Goal: Information Seeking & Learning: Learn about a topic

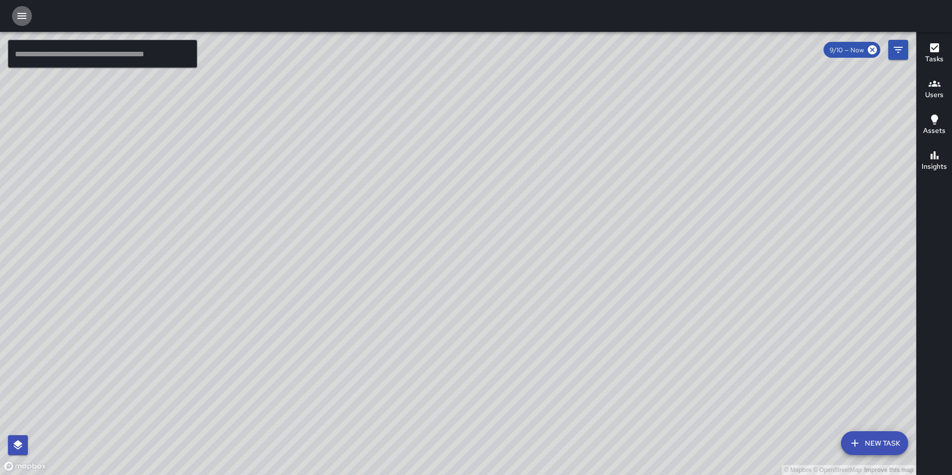
click at [23, 8] on button "button" at bounding box center [22, 16] width 20 height 20
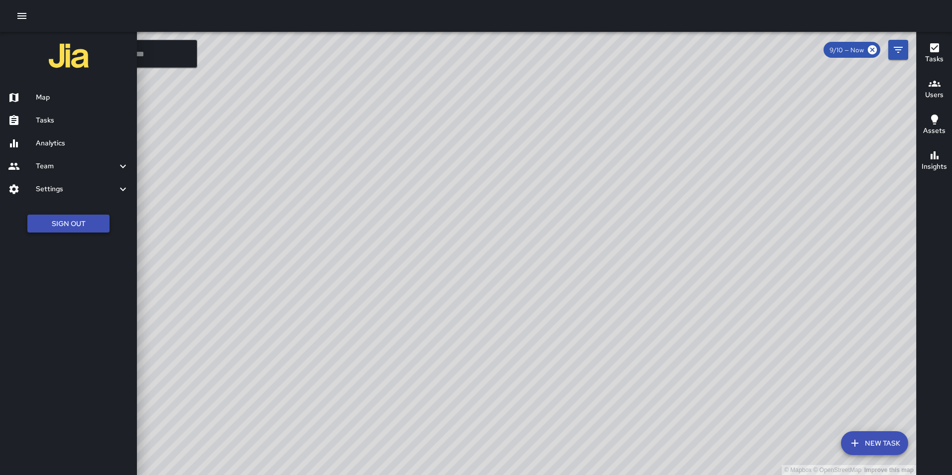
click at [67, 214] on ul "Sign Out" at bounding box center [68, 224] width 137 height 38
click at [61, 100] on h6 "Map" at bounding box center [82, 97] width 93 height 11
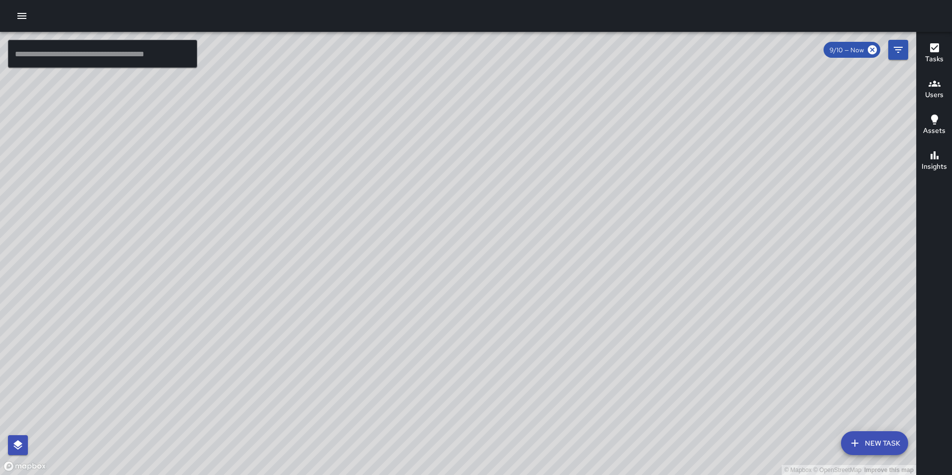
drag, startPoint x: 573, startPoint y: 144, endPoint x: 591, endPoint y: 214, distance: 71.9
click at [588, 218] on div "© Mapbox © OpenStreetMap Improve this map" at bounding box center [458, 253] width 916 height 443
drag, startPoint x: 651, startPoint y: 204, endPoint x: 552, endPoint y: 368, distance: 192.0
click at [552, 368] on div "© Mapbox © OpenStreetMap Improve this map" at bounding box center [458, 253] width 916 height 443
drag, startPoint x: 451, startPoint y: 180, endPoint x: 458, endPoint y: 285, distance: 105.8
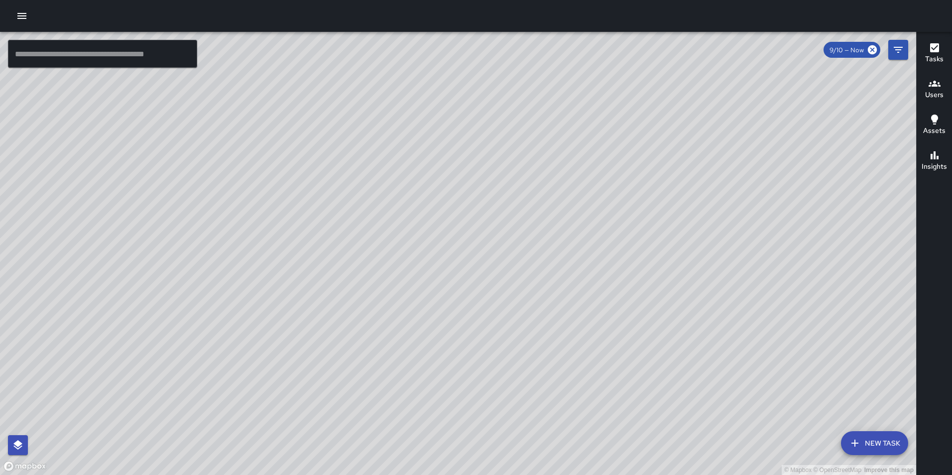
click at [458, 285] on div "© Mapbox © OpenStreetMap Improve this map" at bounding box center [458, 253] width 916 height 443
drag, startPoint x: 508, startPoint y: 240, endPoint x: 603, endPoint y: 293, distance: 109.4
click at [603, 293] on div "© Mapbox © OpenStreetMap Improve this map" at bounding box center [458, 253] width 916 height 443
click at [889, 444] on button "New Task" at bounding box center [874, 443] width 67 height 24
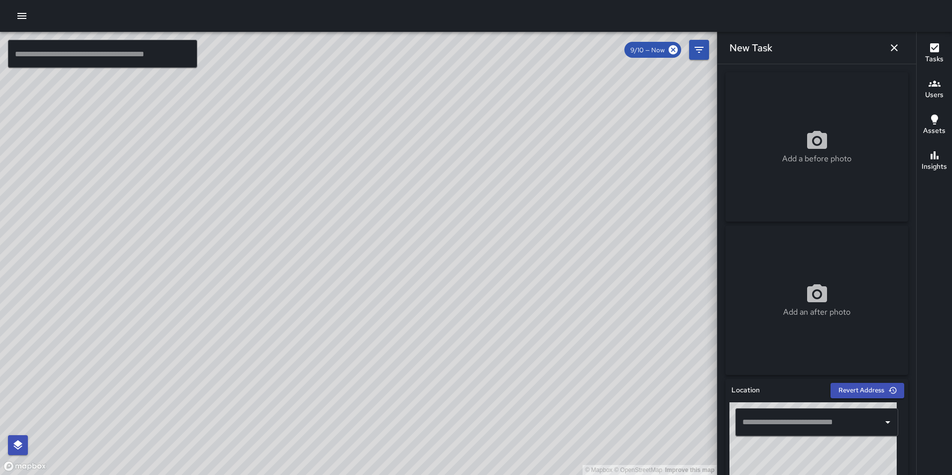
click at [779, 425] on input "text" at bounding box center [809, 422] width 139 height 19
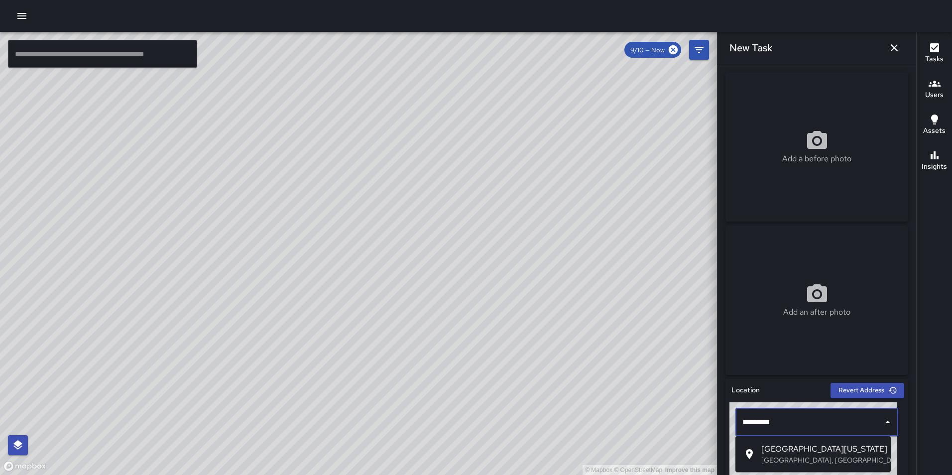
click at [798, 451] on span "East Washington Street" at bounding box center [821, 449] width 121 height 12
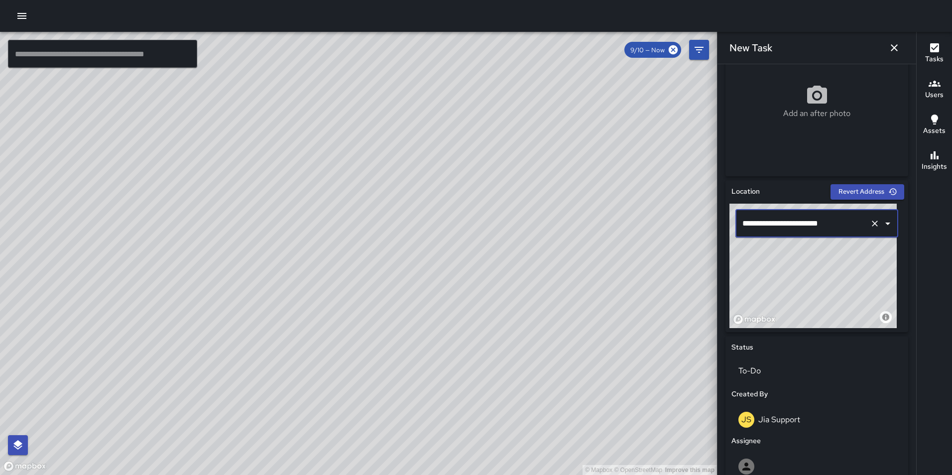
scroll to position [205, 0]
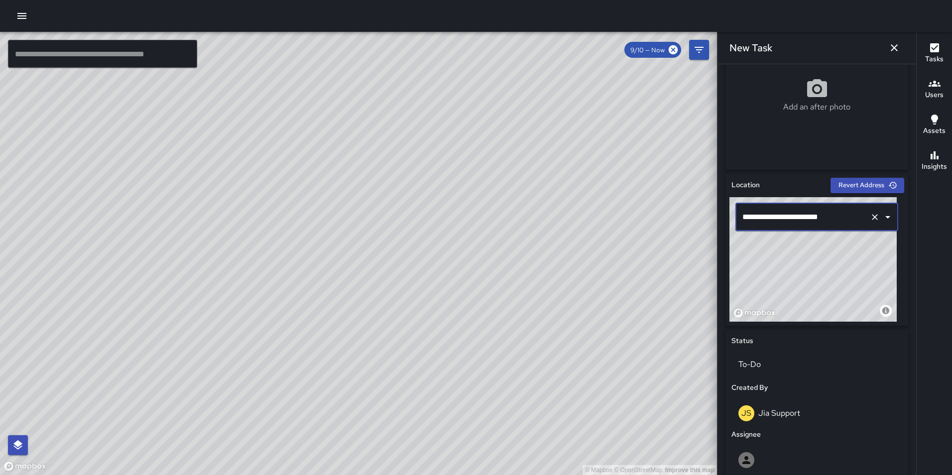
type input "**********"
drag, startPoint x: 782, startPoint y: 267, endPoint x: 859, endPoint y: 266, distance: 77.2
click at [859, 266] on div "© Mapbox © OpenStreetMap Improve this map" at bounding box center [812, 259] width 167 height 124
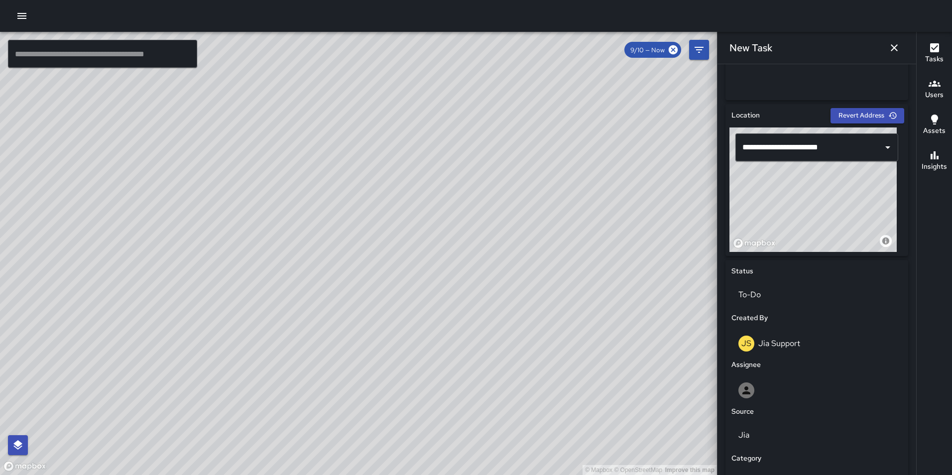
scroll to position [277, 0]
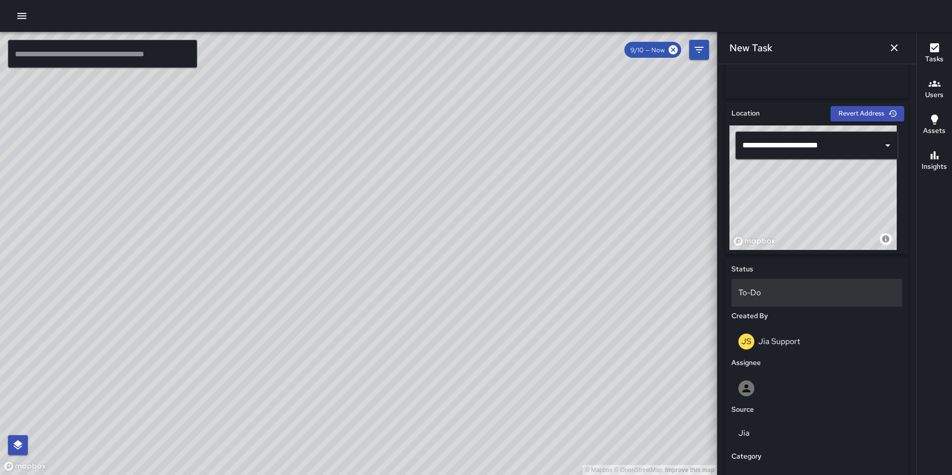
click at [780, 280] on div "To-Do" at bounding box center [816, 293] width 171 height 28
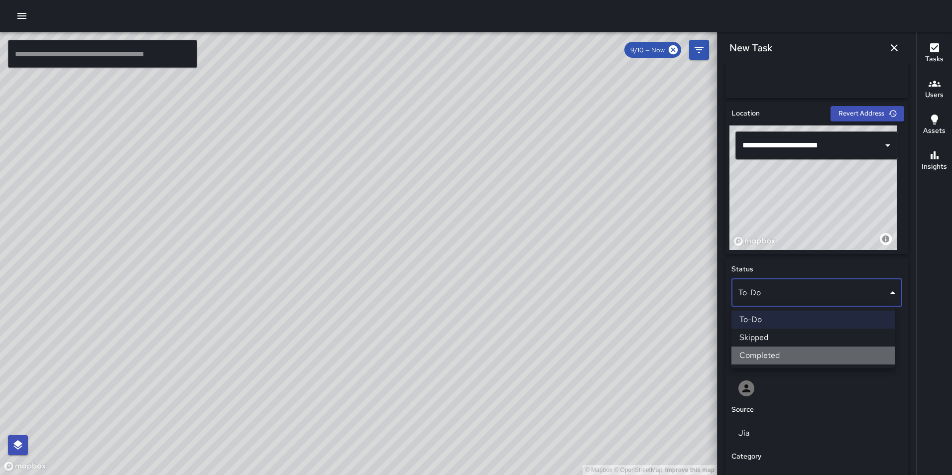
click at [792, 355] on li "Completed" at bounding box center [812, 355] width 163 height 18
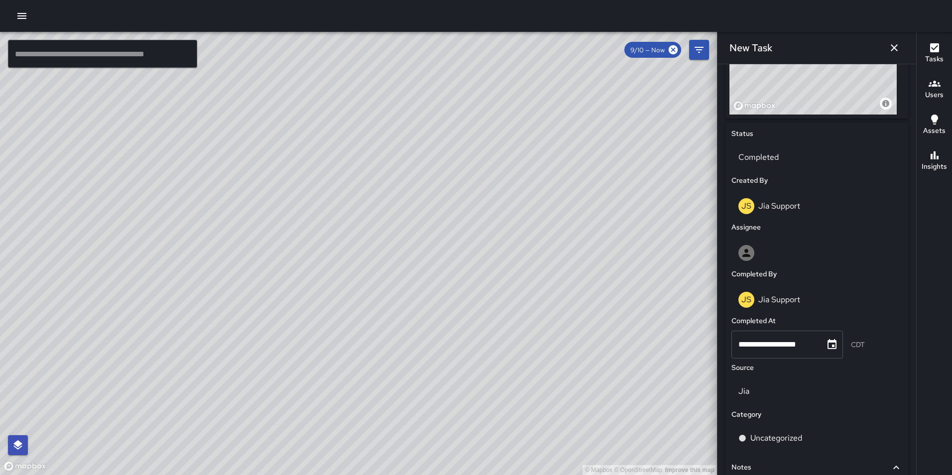
scroll to position [433, 0]
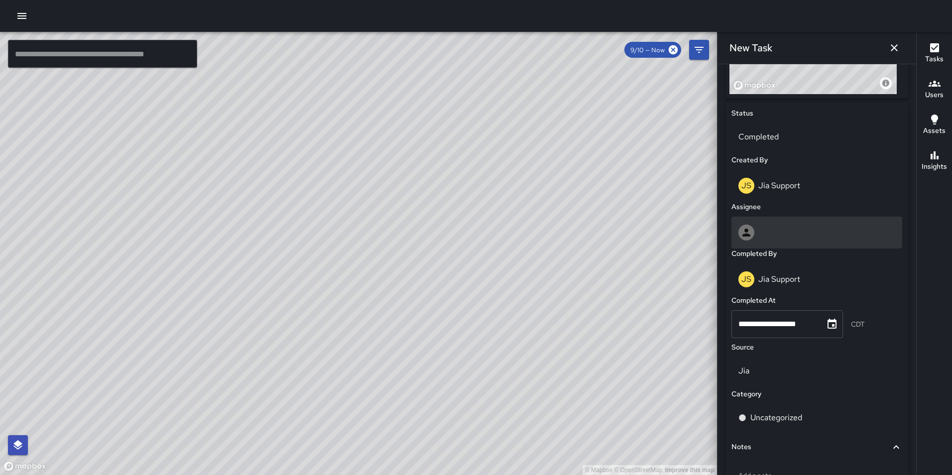
click at [805, 224] on div at bounding box center [816, 232] width 157 height 16
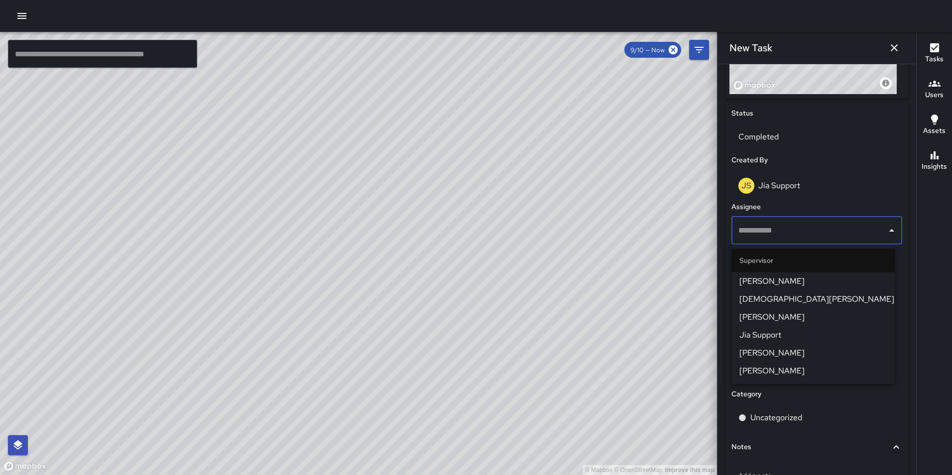
click at [805, 330] on span "Jia Support" at bounding box center [812, 335] width 147 height 12
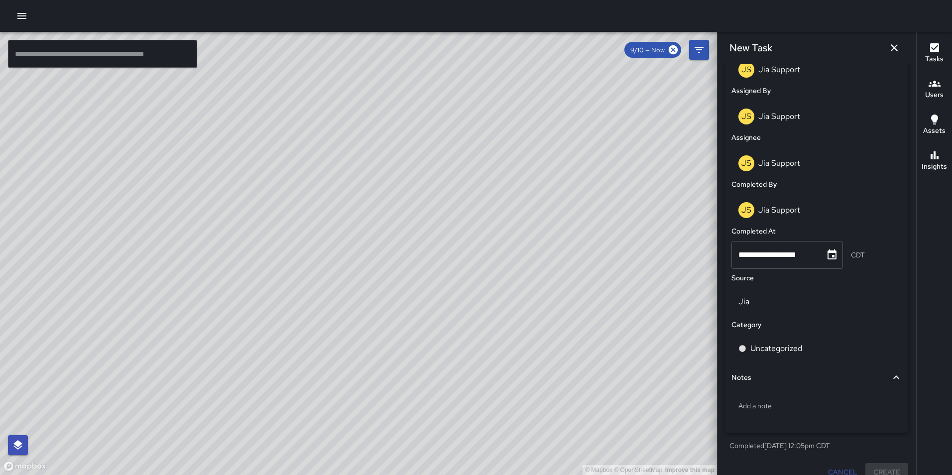
scroll to position [562, 0]
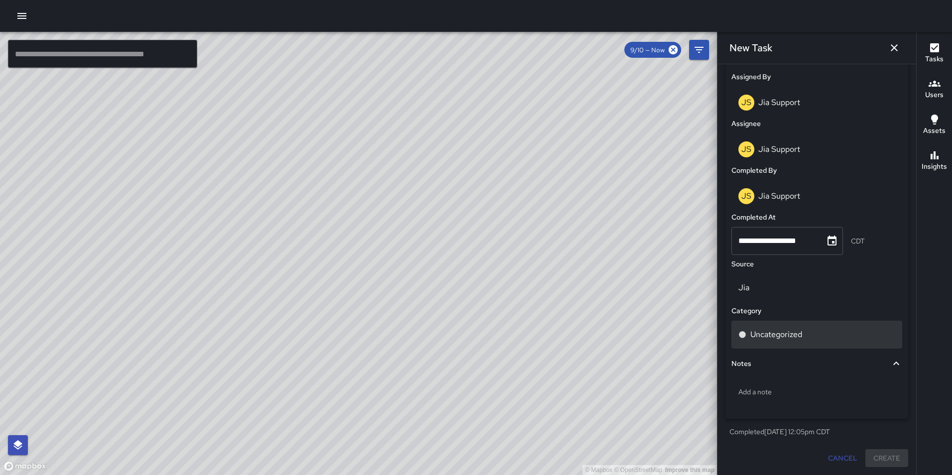
click at [791, 326] on div "Uncategorized" at bounding box center [816, 335] width 171 height 28
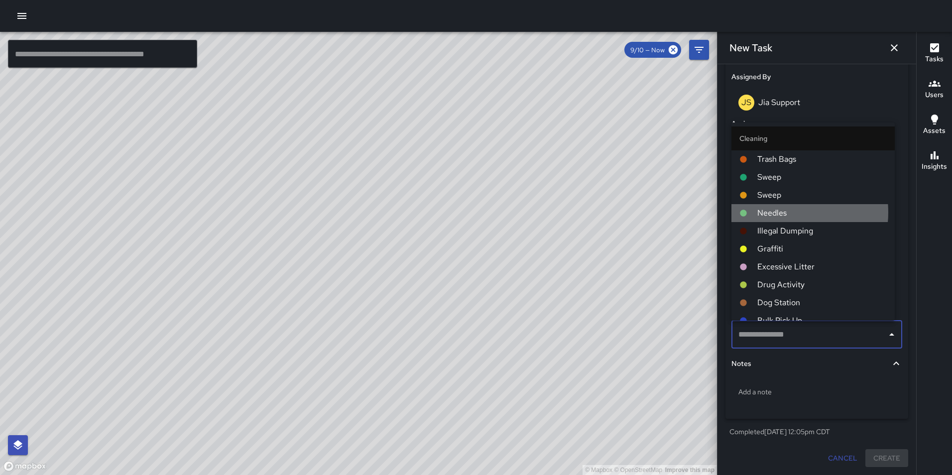
click at [788, 212] on span "Needles" at bounding box center [821, 213] width 129 height 12
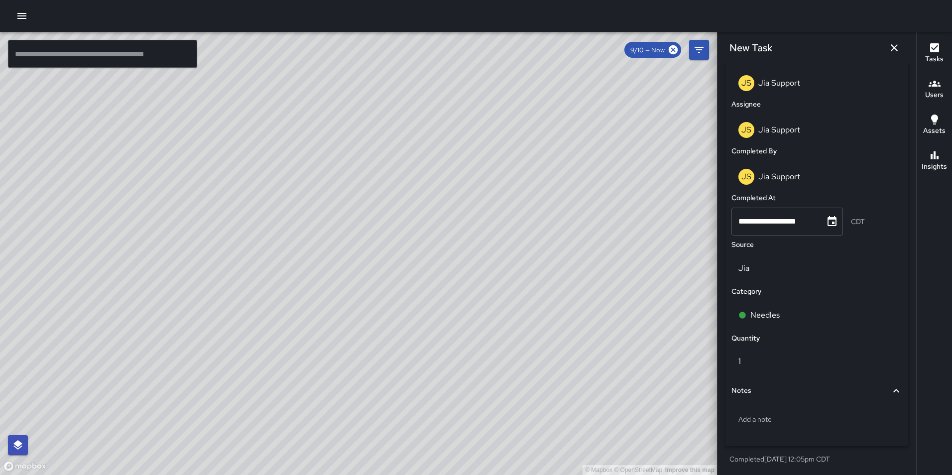
scroll to position [609, 0]
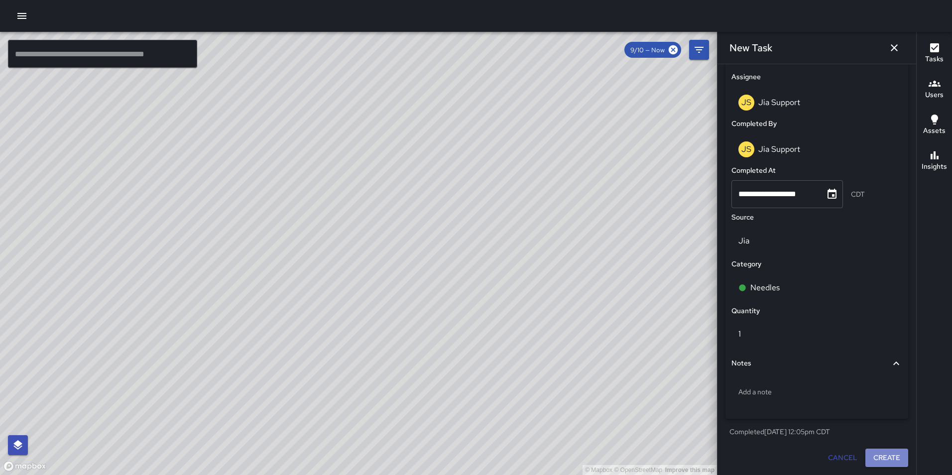
click at [880, 450] on button "Create" at bounding box center [886, 457] width 43 height 18
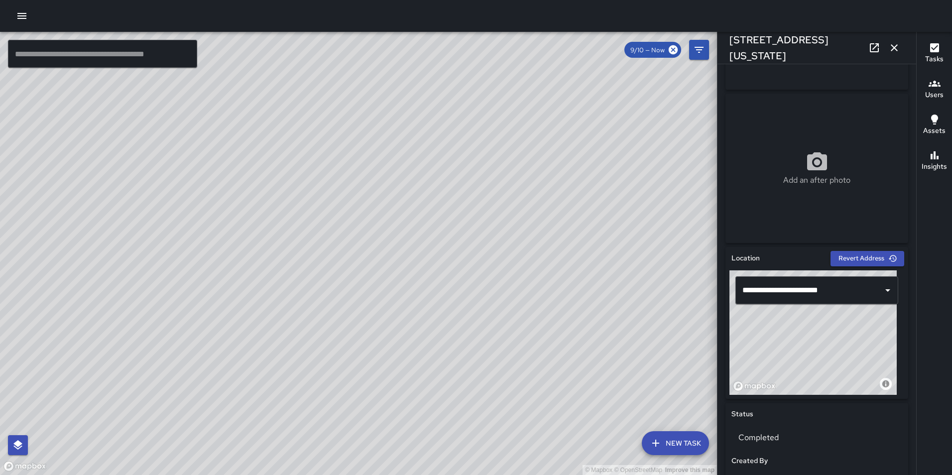
scroll to position [137, 0]
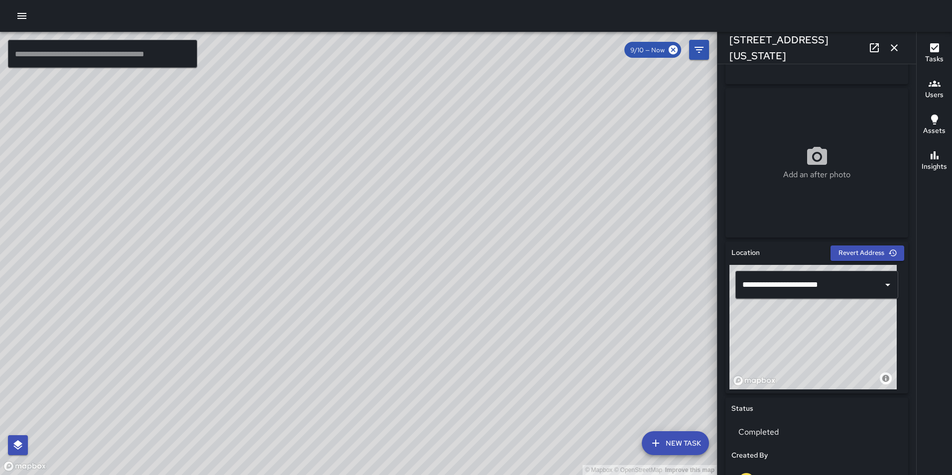
drag, startPoint x: 890, startPoint y: 39, endPoint x: 883, endPoint y: 90, distance: 51.8
click at [890, 39] on button "button" at bounding box center [894, 48] width 20 height 20
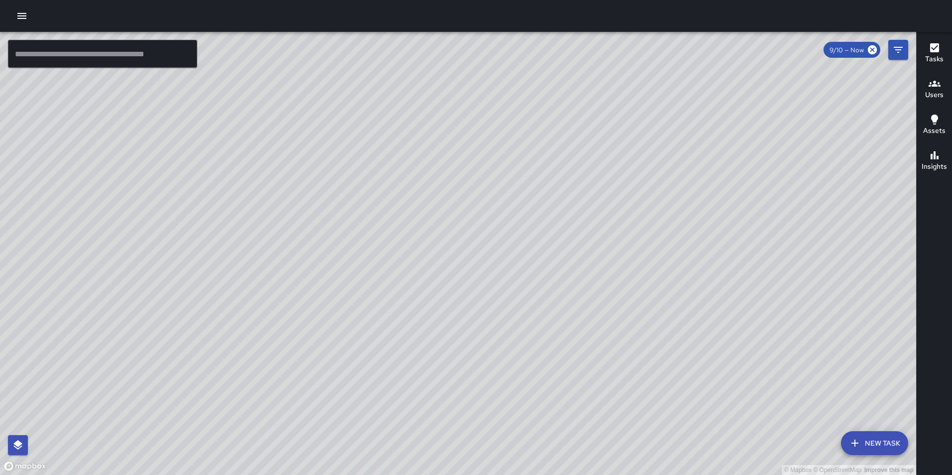
click at [871, 450] on button "New Task" at bounding box center [874, 443] width 67 height 24
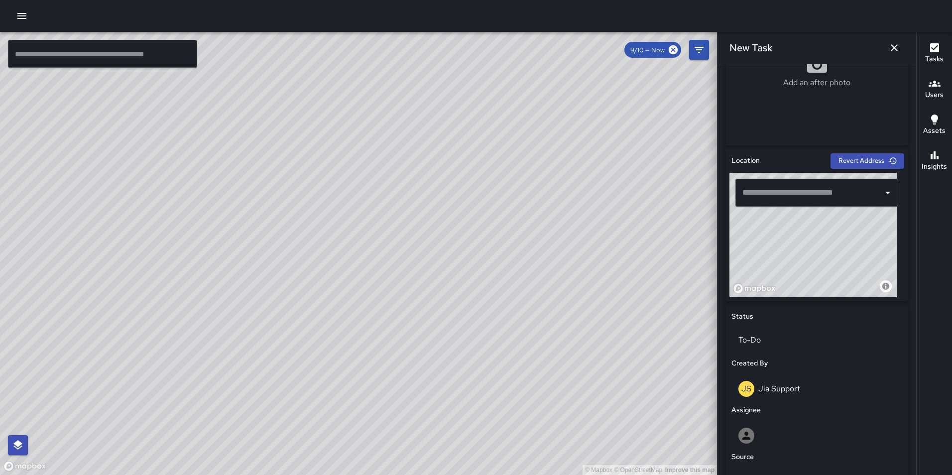
scroll to position [231, 0]
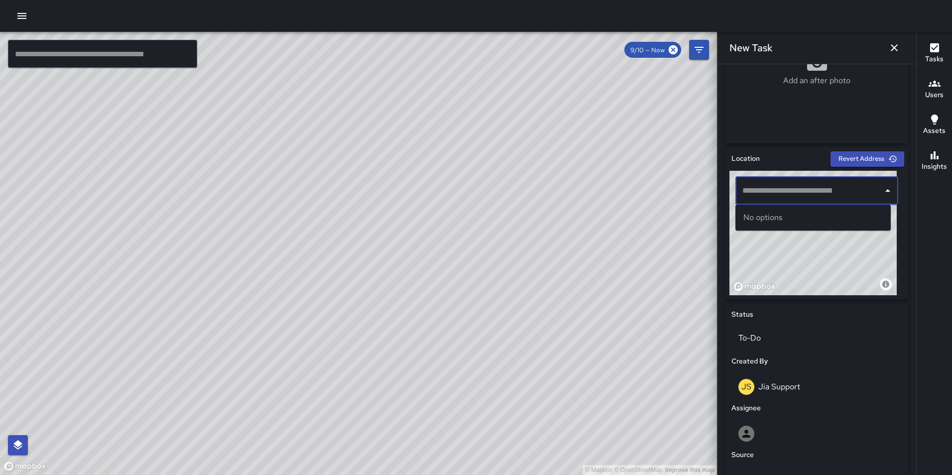
click at [782, 184] on input "text" at bounding box center [809, 190] width 139 height 19
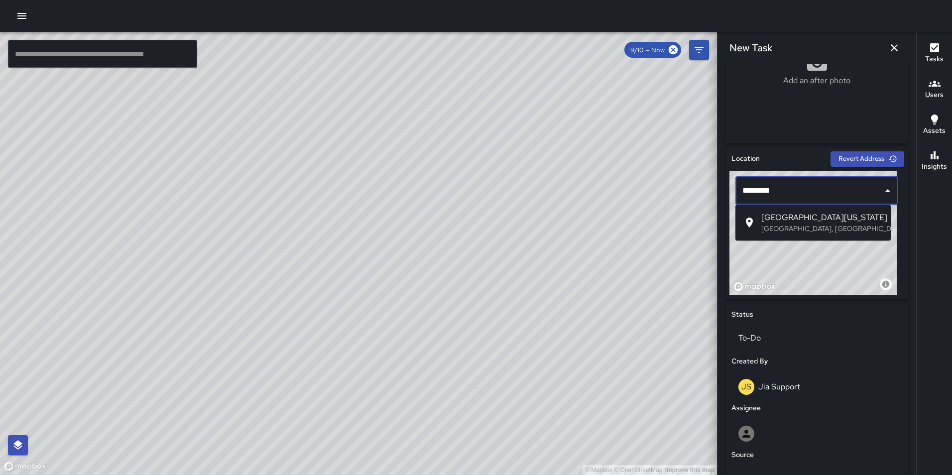
click at [764, 272] on div "© Mapbox © OpenStreetMap Improve this map" at bounding box center [812, 233] width 167 height 124
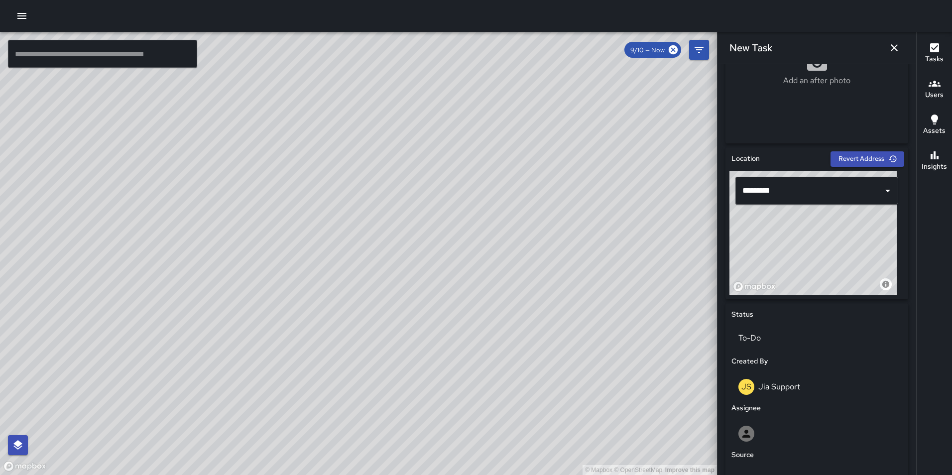
click at [801, 257] on div "© Mapbox © OpenStreetMap Improve this map" at bounding box center [812, 233] width 167 height 124
drag, startPoint x: 840, startPoint y: 219, endPoint x: 809, endPoint y: 311, distance: 97.3
click at [809, 311] on div "**********" at bounding box center [816, 384] width 183 height 474
drag, startPoint x: 778, startPoint y: 273, endPoint x: 857, endPoint y: 218, distance: 96.5
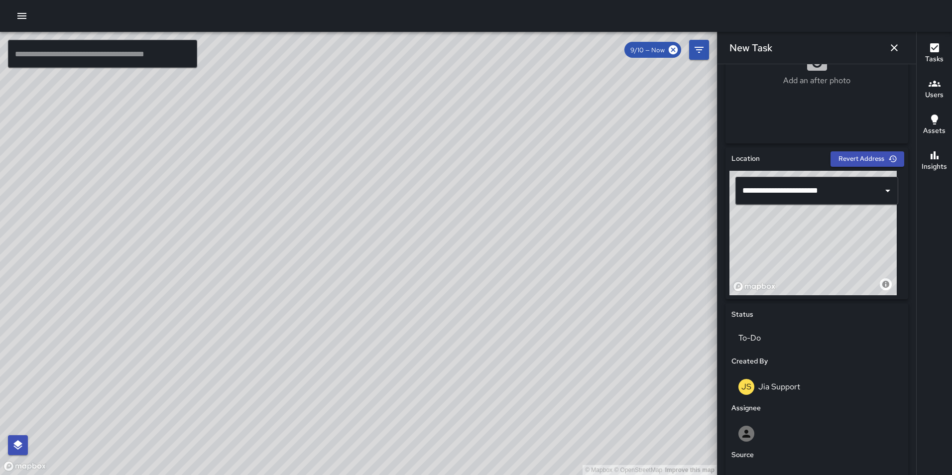
click at [857, 218] on div "© Mapbox © OpenStreetMap Improve this map" at bounding box center [812, 233] width 167 height 124
drag, startPoint x: 826, startPoint y: 255, endPoint x: 771, endPoint y: 199, distance: 78.8
click at [771, 199] on div "**********" at bounding box center [816, 233] width 175 height 124
drag, startPoint x: 819, startPoint y: 244, endPoint x: 874, endPoint y: 250, distance: 55.6
click at [878, 246] on div "© Mapbox © OpenStreetMap Improve this map" at bounding box center [812, 233] width 167 height 124
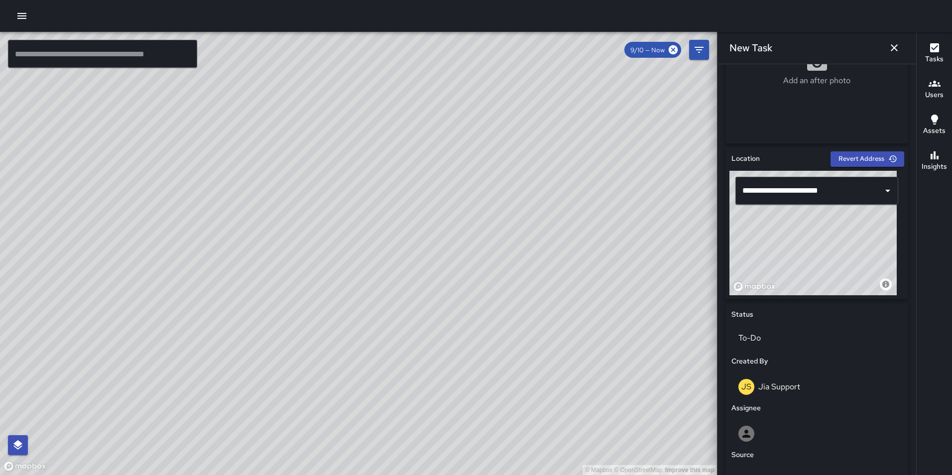
type input "**********"
drag, startPoint x: 823, startPoint y: 234, endPoint x: 856, endPoint y: 254, distance: 38.4
click at [856, 254] on div "© Mapbox © OpenStreetMap Improve this map" at bounding box center [812, 233] width 167 height 124
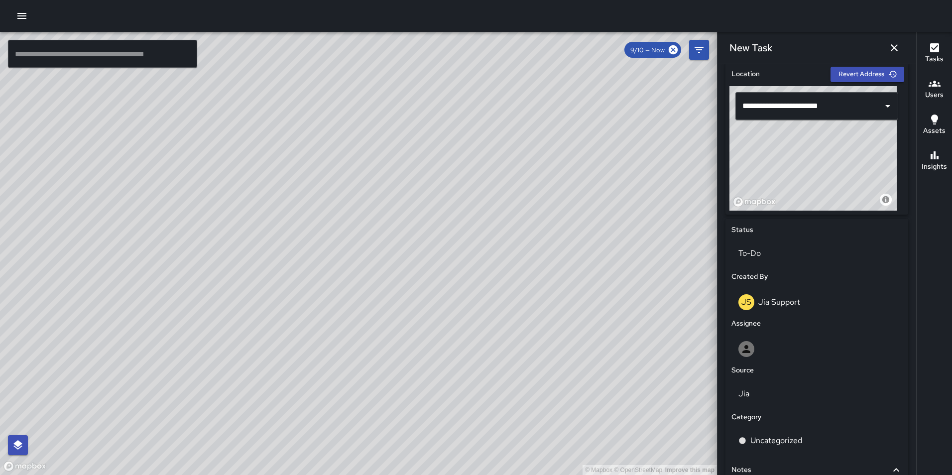
scroll to position [342, 0]
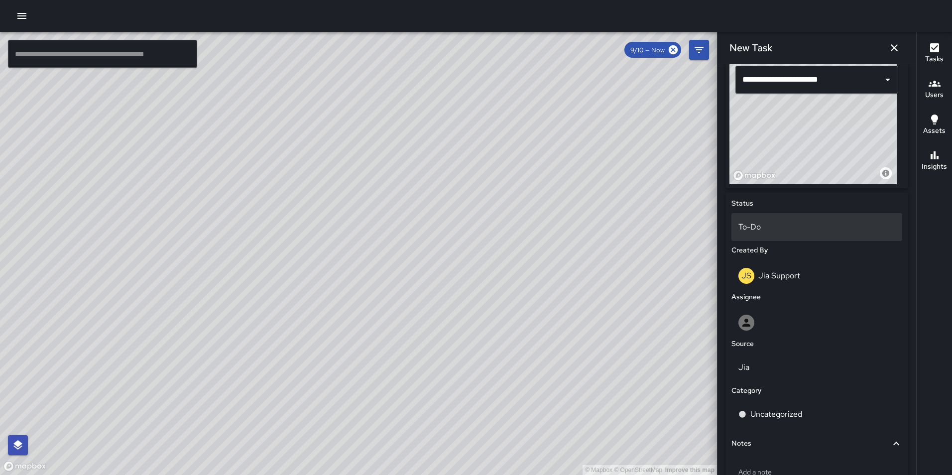
click at [748, 226] on p "To-Do" at bounding box center [816, 227] width 157 height 12
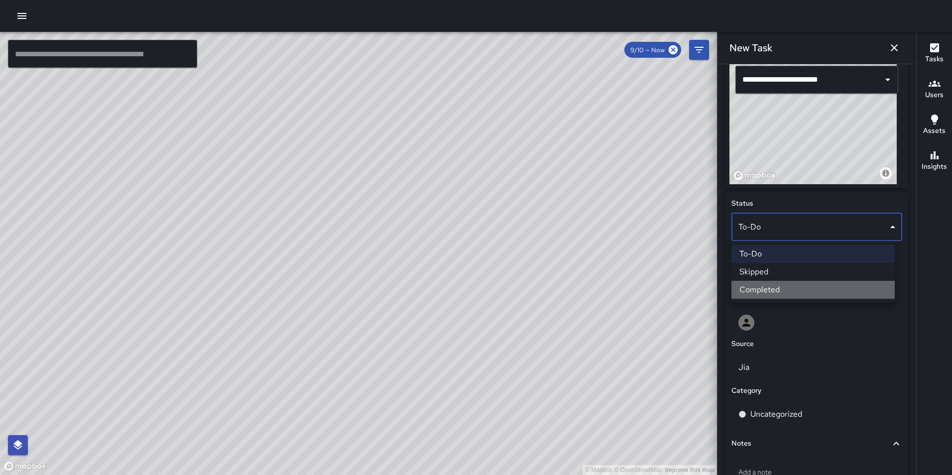
click at [759, 287] on li "Completed" at bounding box center [812, 290] width 163 height 18
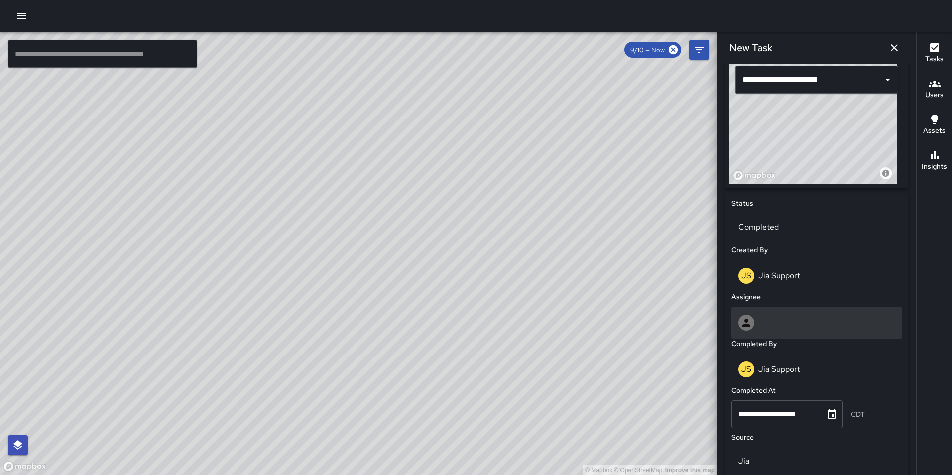
click at [798, 321] on div at bounding box center [816, 323] width 157 height 16
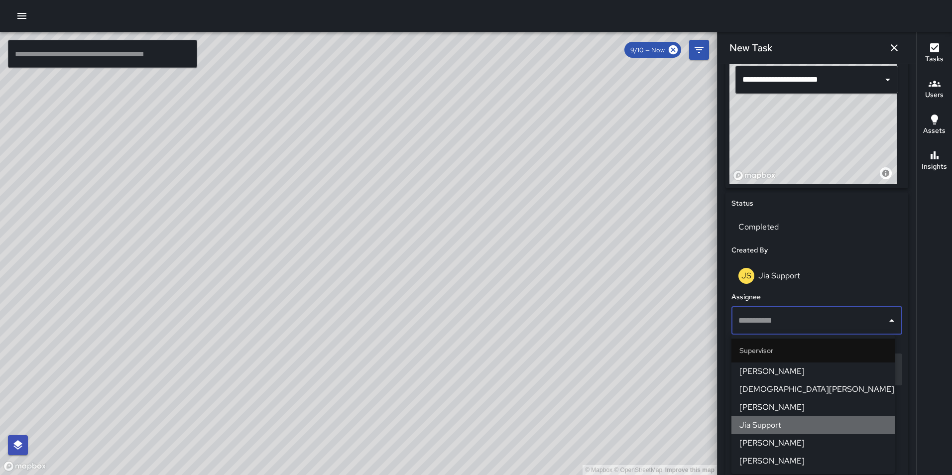
click at [797, 424] on span "Jia Support" at bounding box center [812, 425] width 147 height 12
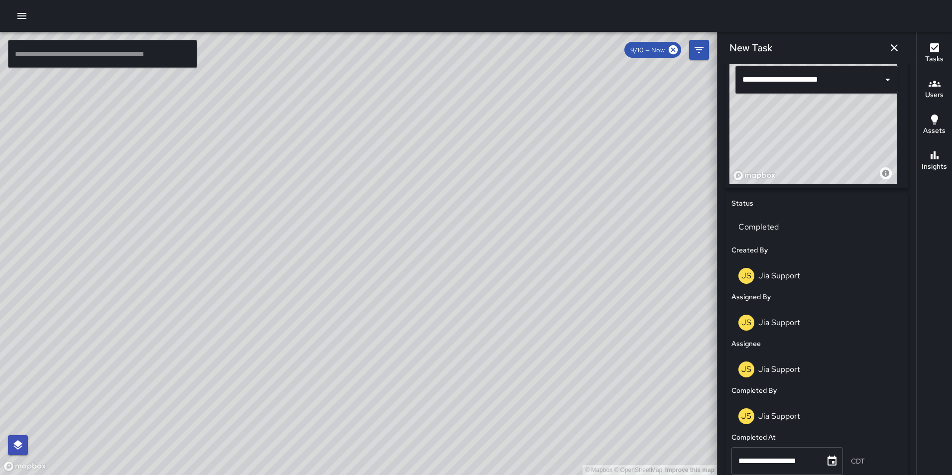
scroll to position [562, 0]
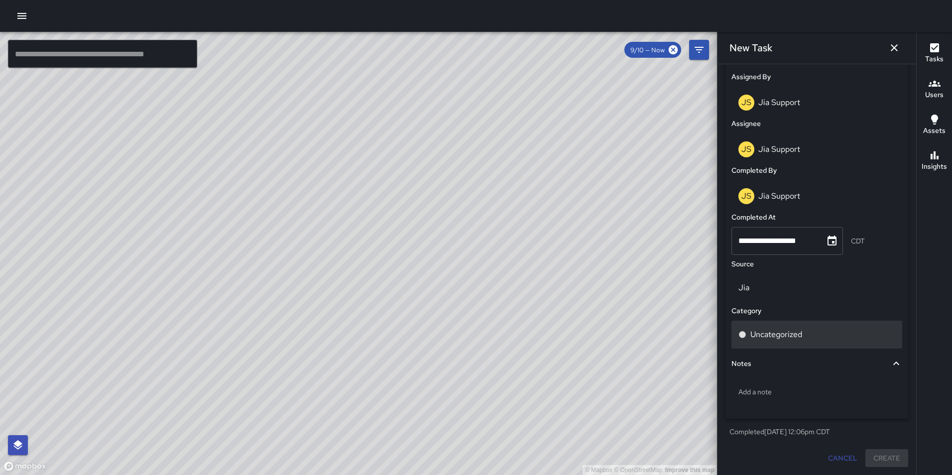
click at [780, 332] on p "Uncategorized" at bounding box center [776, 335] width 52 height 12
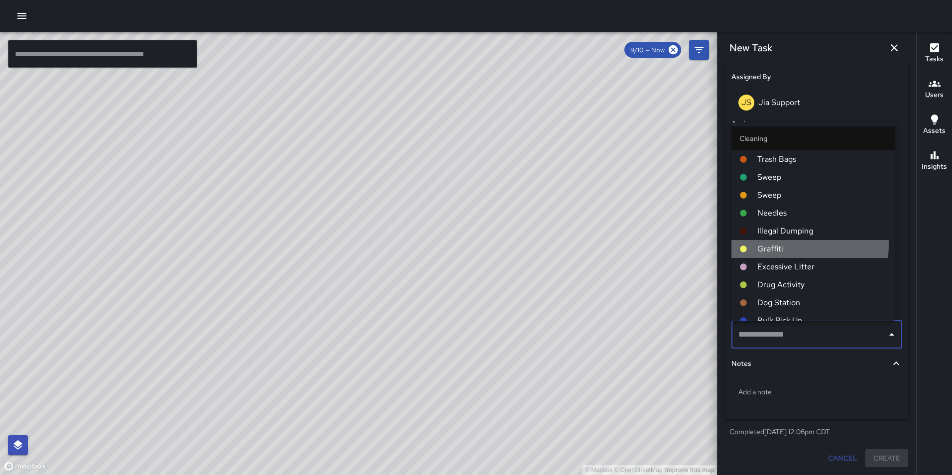
click at [787, 245] on span "Graffiti" at bounding box center [821, 249] width 129 height 12
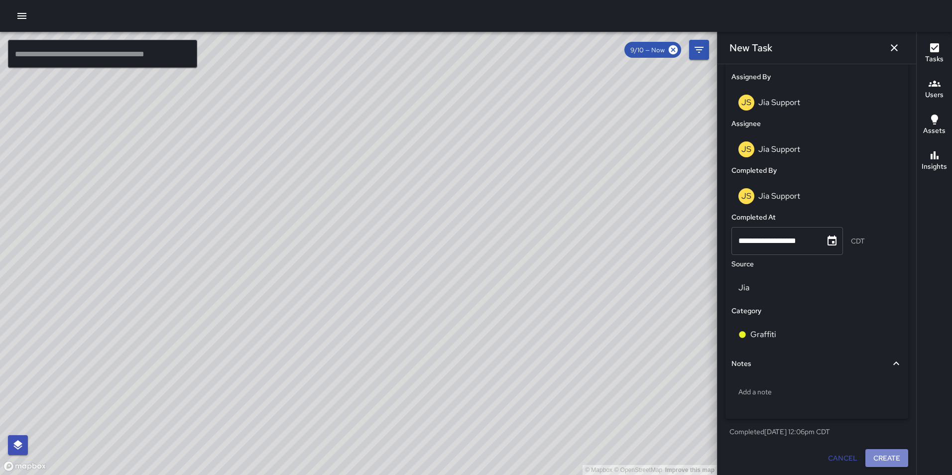
click at [880, 463] on button "Create" at bounding box center [886, 458] width 43 height 18
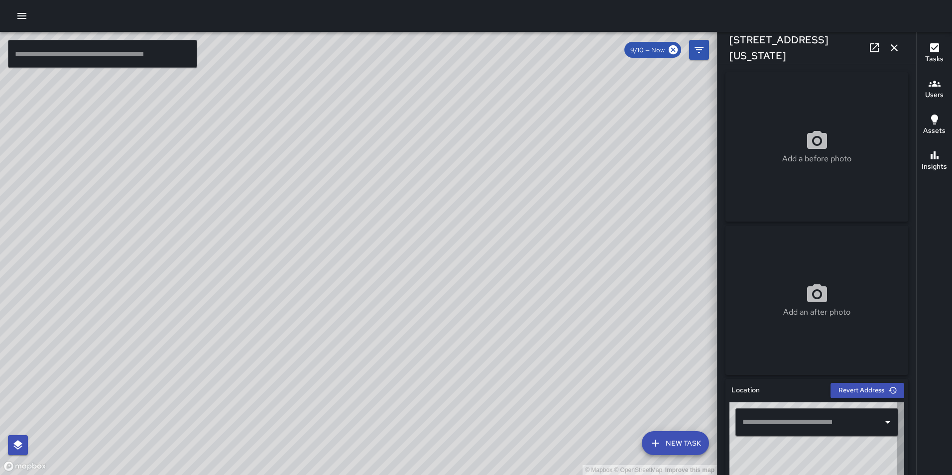
type input "**********"
drag, startPoint x: 406, startPoint y: 248, endPoint x: 398, endPoint y: 325, distance: 77.1
click at [398, 325] on div "© Mapbox © OpenStreetMap Improve this map" at bounding box center [358, 253] width 717 height 443
click at [592, 203] on div "© Mapbox © OpenStreetMap Improve this map" at bounding box center [358, 253] width 717 height 443
click at [25, 20] on icon "button" at bounding box center [22, 16] width 12 height 12
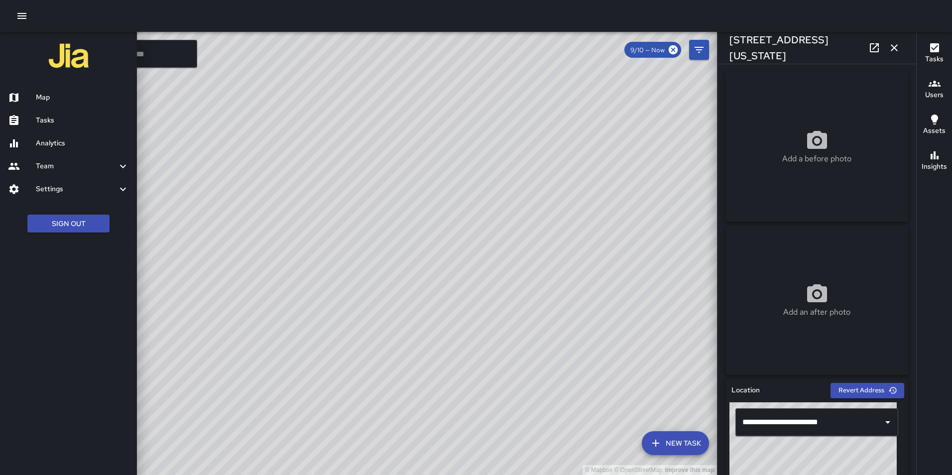
click at [56, 134] on div "Analytics" at bounding box center [68, 143] width 137 height 23
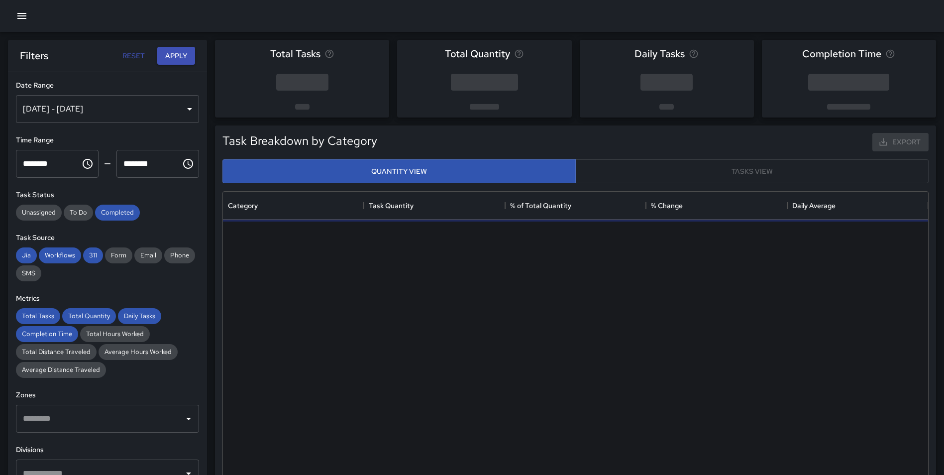
scroll to position [290, 698]
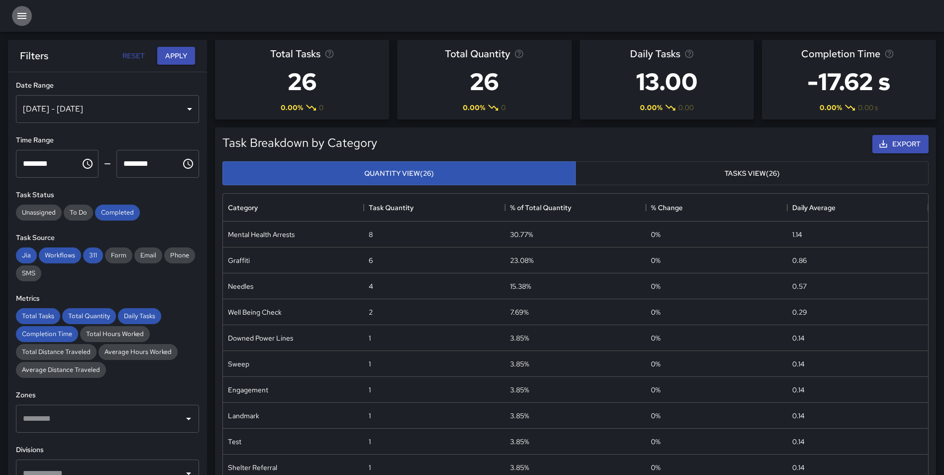
click at [18, 15] on icon "button" at bounding box center [21, 16] width 9 height 6
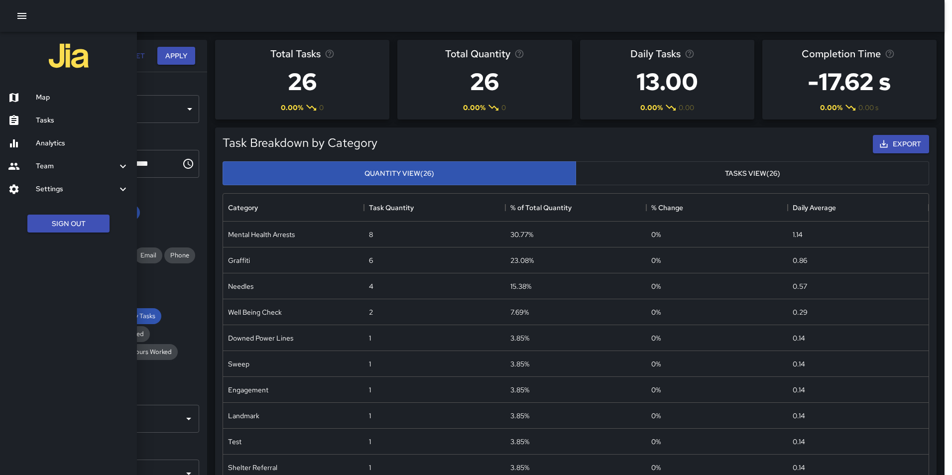
click at [50, 96] on h6 "Map" at bounding box center [82, 97] width 93 height 11
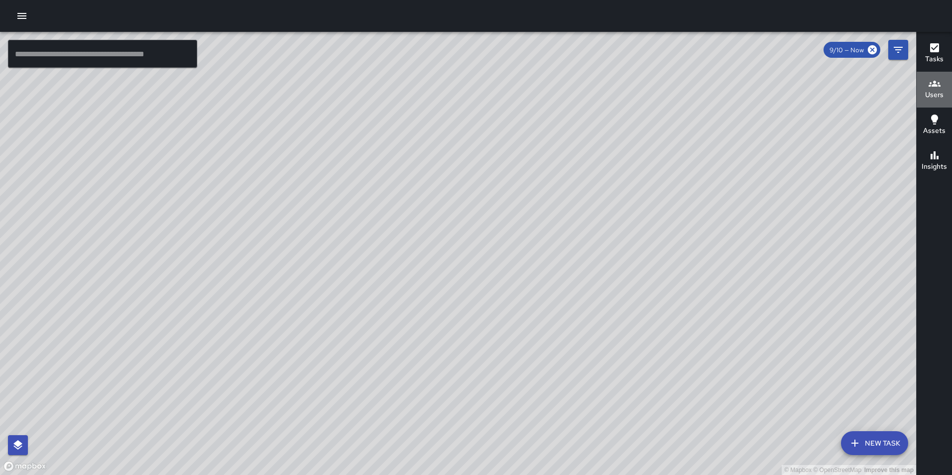
click at [935, 101] on button "Users" at bounding box center [933, 90] width 35 height 36
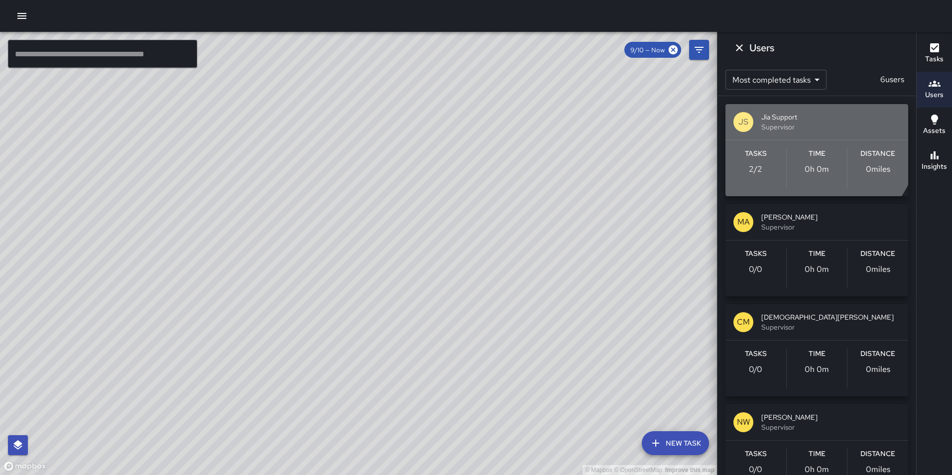
click at [789, 125] on span "Supervisor" at bounding box center [830, 127] width 139 height 10
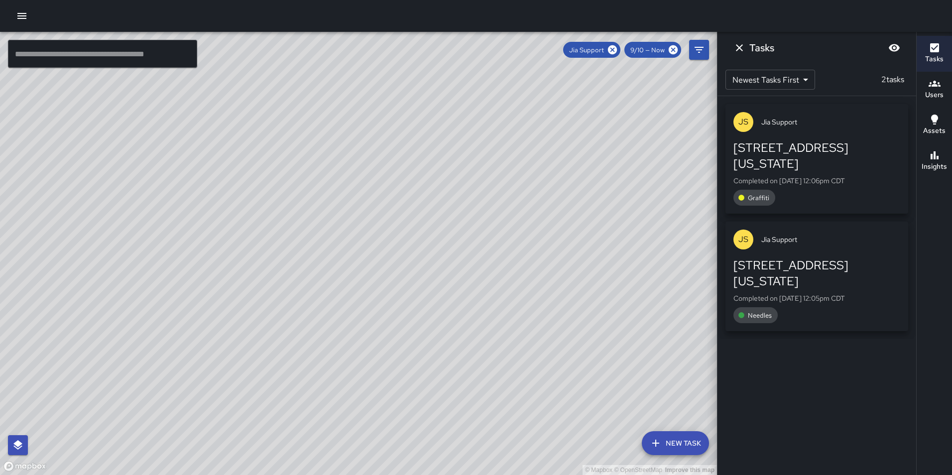
click at [931, 85] on icon "button" at bounding box center [934, 84] width 12 height 12
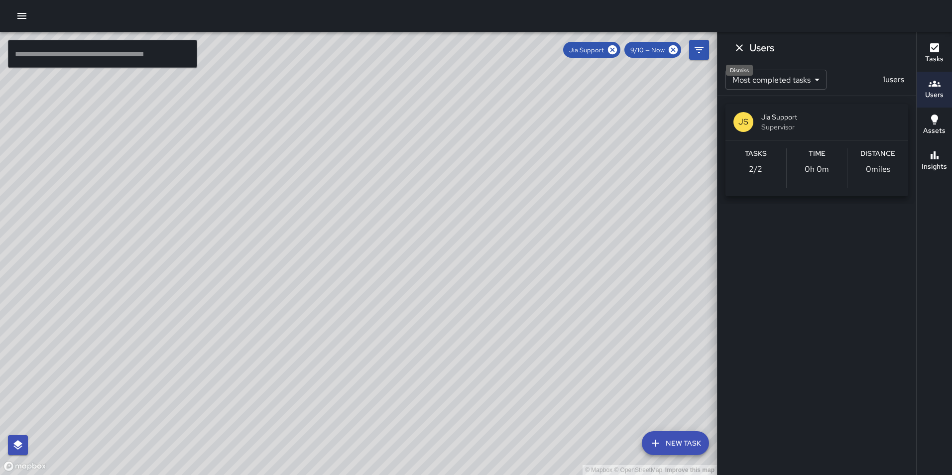
click at [731, 47] on button "Dismiss" at bounding box center [739, 48] width 20 height 20
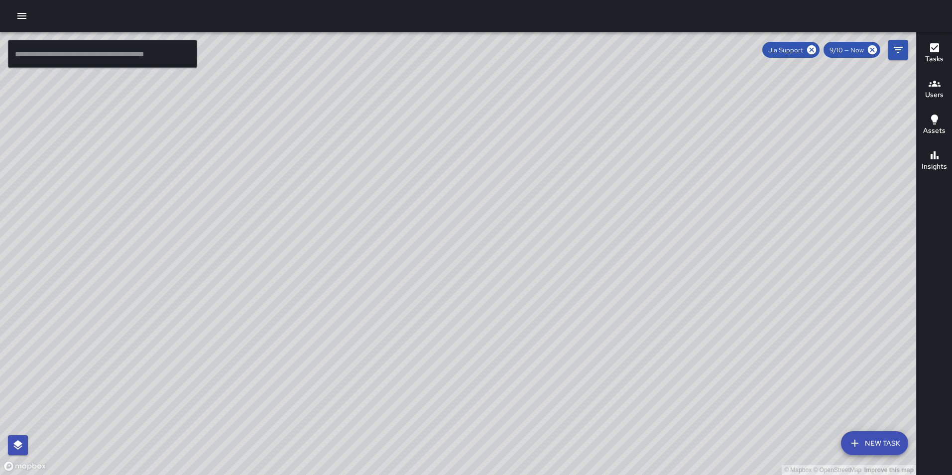
click at [23, 16] on icon "button" at bounding box center [21, 16] width 9 height 6
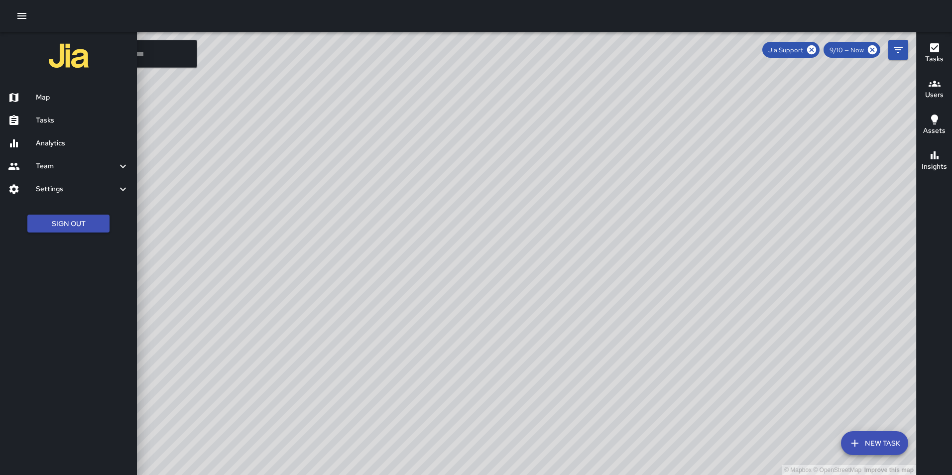
click at [54, 138] on h6 "Analytics" at bounding box center [82, 143] width 93 height 11
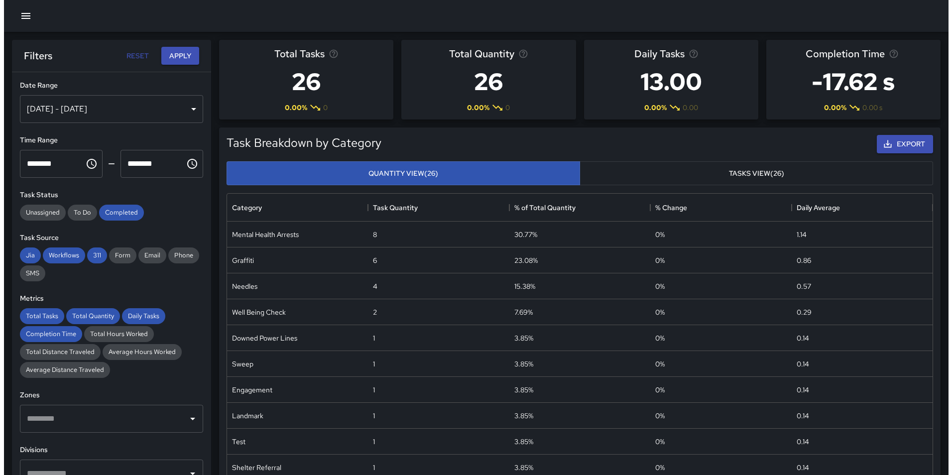
scroll to position [290, 698]
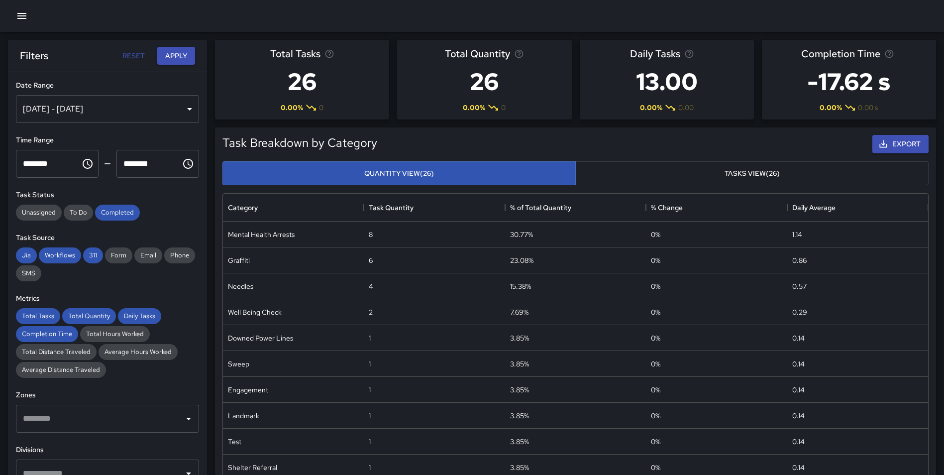
click at [22, 20] on icon "button" at bounding box center [22, 16] width 12 height 12
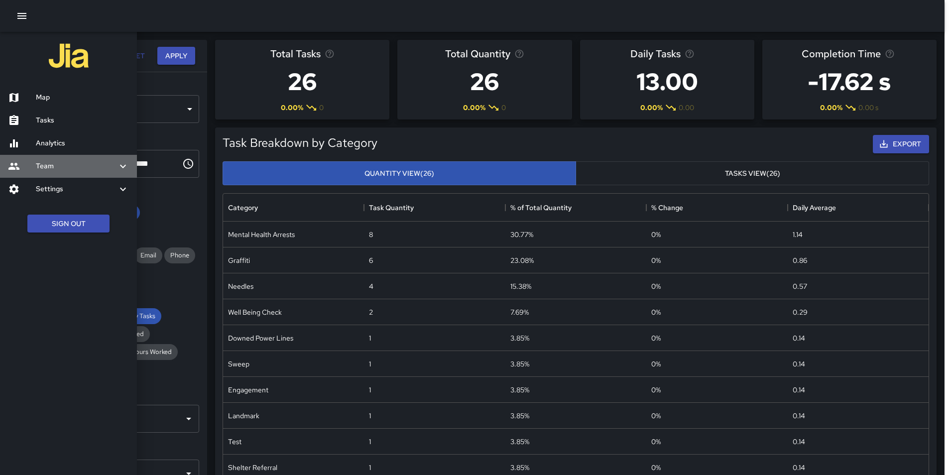
click at [48, 166] on h6 "Team" at bounding box center [76, 166] width 81 height 11
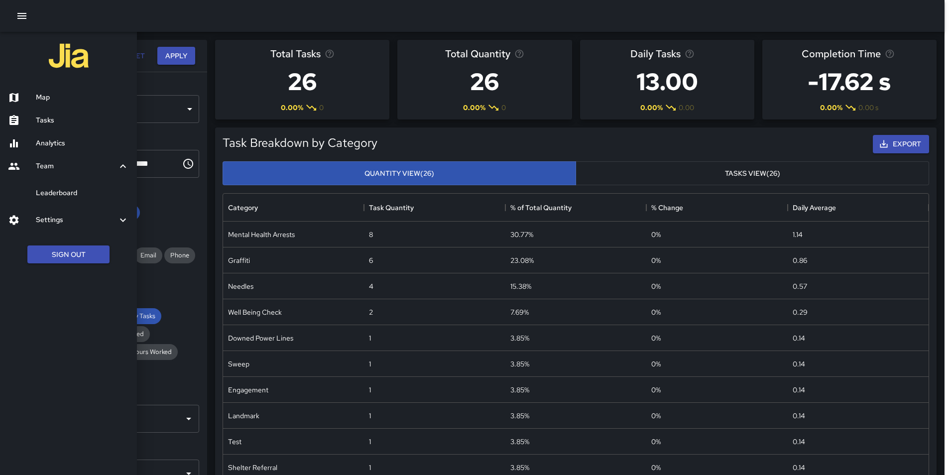
click at [61, 194] on h6 "Leaderboard" at bounding box center [82, 193] width 93 height 11
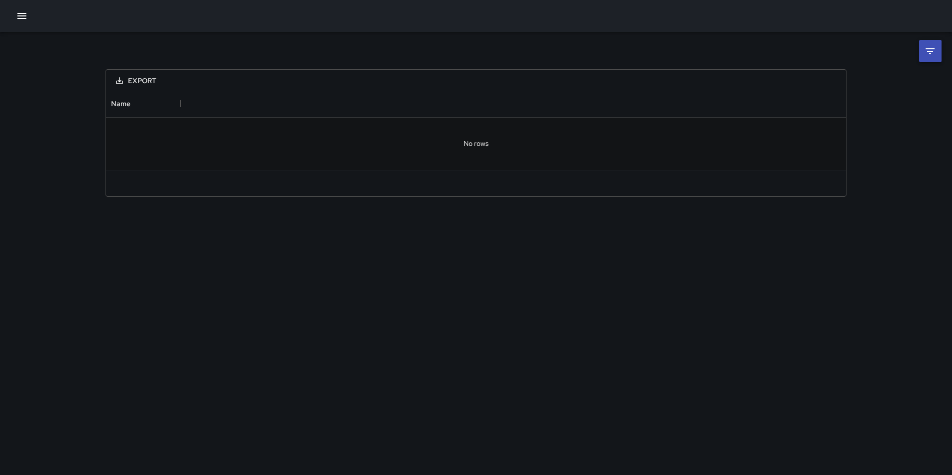
scroll to position [72, 732]
click at [26, 22] on button "button" at bounding box center [22, 16] width 20 height 20
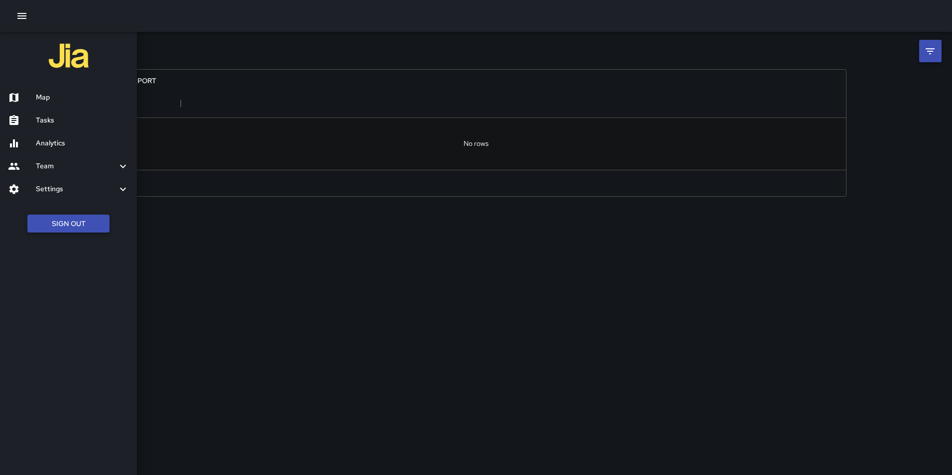
click at [81, 226] on button "Sign Out" at bounding box center [68, 224] width 82 height 18
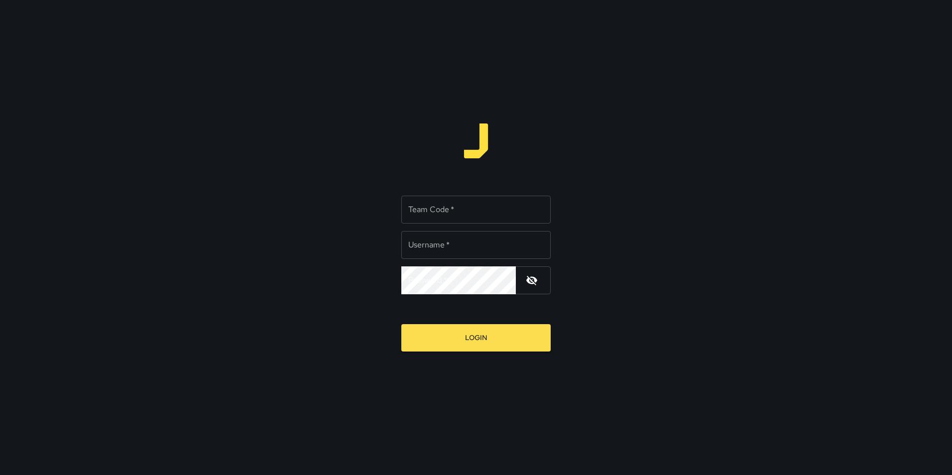
click at [437, 209] on input "Team Code   *" at bounding box center [475, 210] width 149 height 28
type input "**********"
click at [437, 209] on input "Team Code   *" at bounding box center [475, 210] width 149 height 28
type input "*****"
click at [401, 324] on button "Login" at bounding box center [475, 337] width 149 height 27
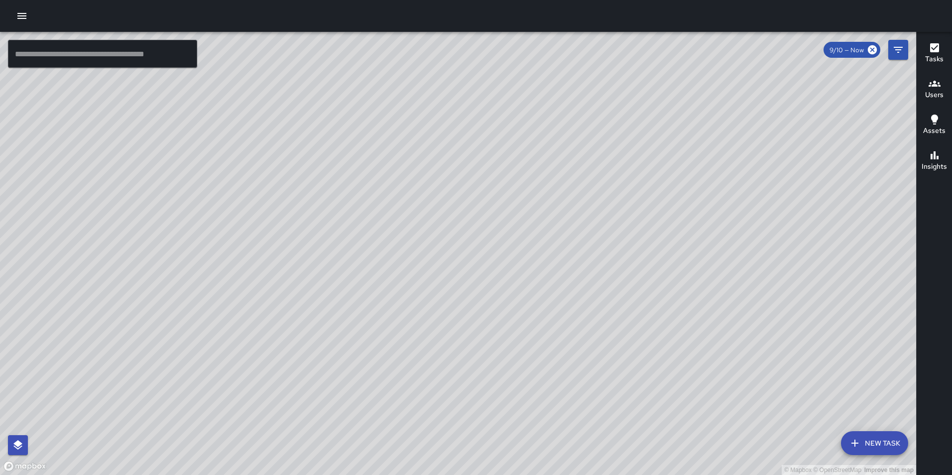
click at [27, 15] on icon "button" at bounding box center [22, 16] width 12 height 12
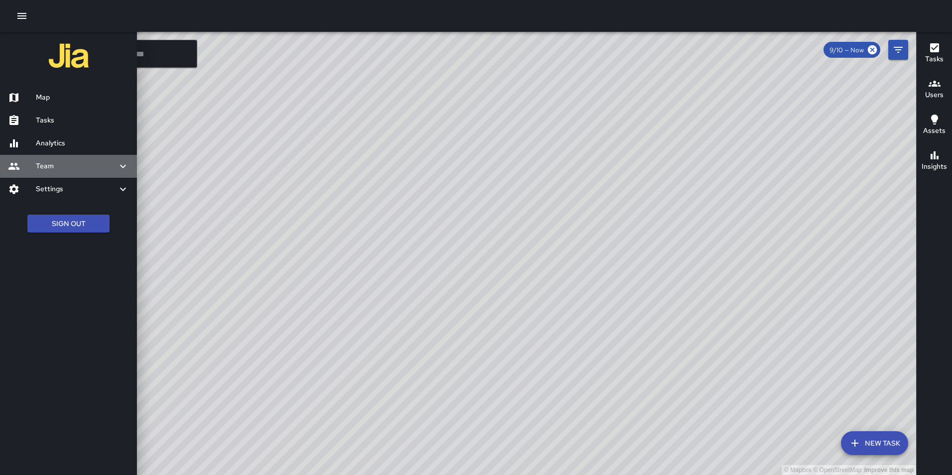
click at [63, 165] on h6 "Team" at bounding box center [76, 166] width 81 height 11
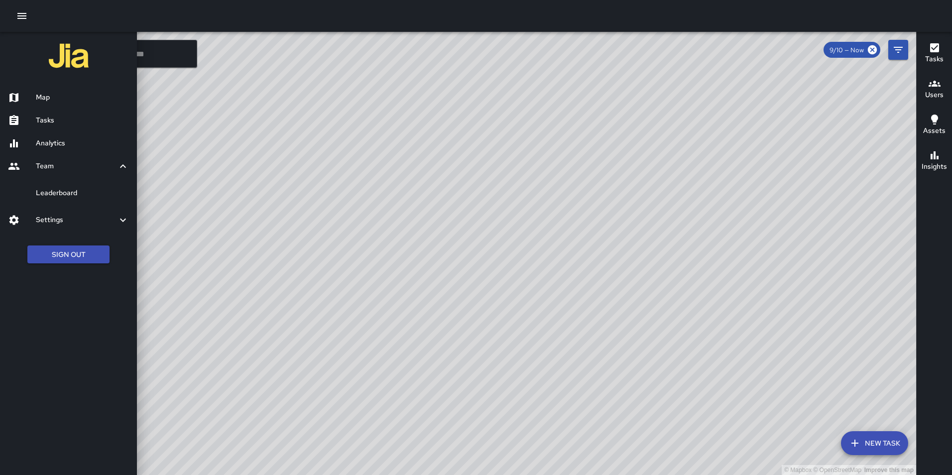
click at [65, 189] on h6 "Leaderboard" at bounding box center [82, 193] width 93 height 11
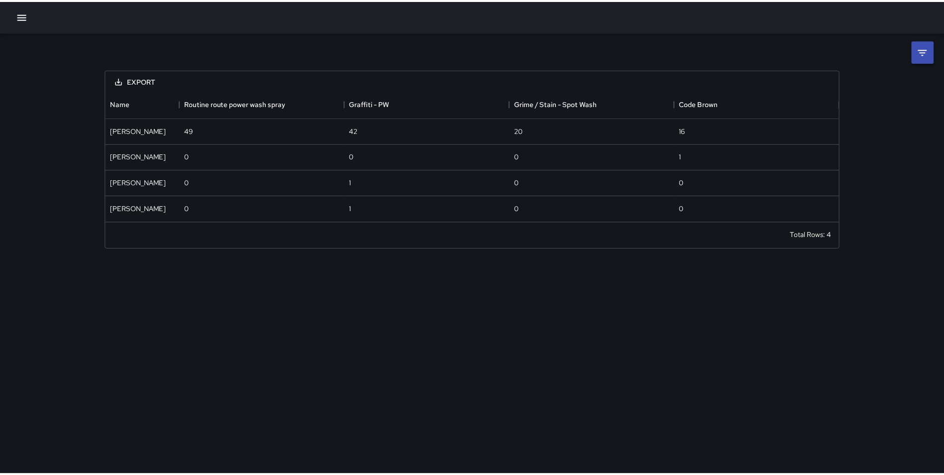
scroll to position [124, 732]
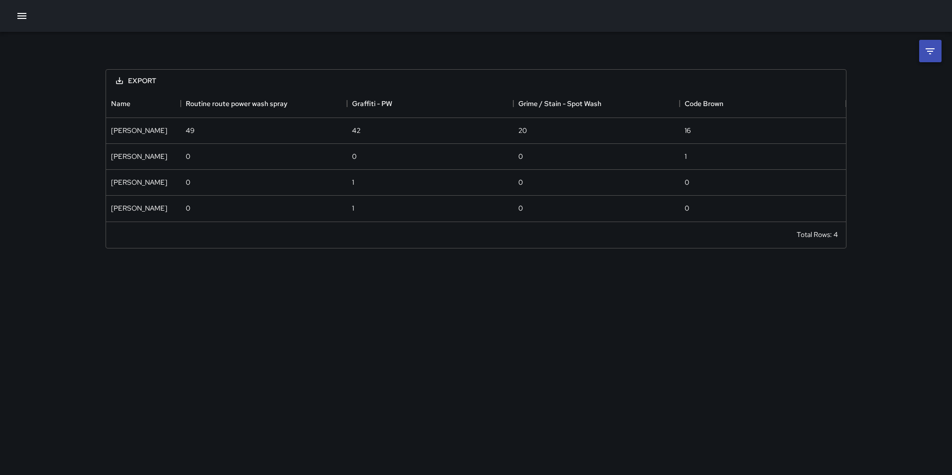
click at [930, 54] on icon at bounding box center [929, 51] width 9 height 6
click at [821, 88] on body "**********" at bounding box center [476, 237] width 952 height 475
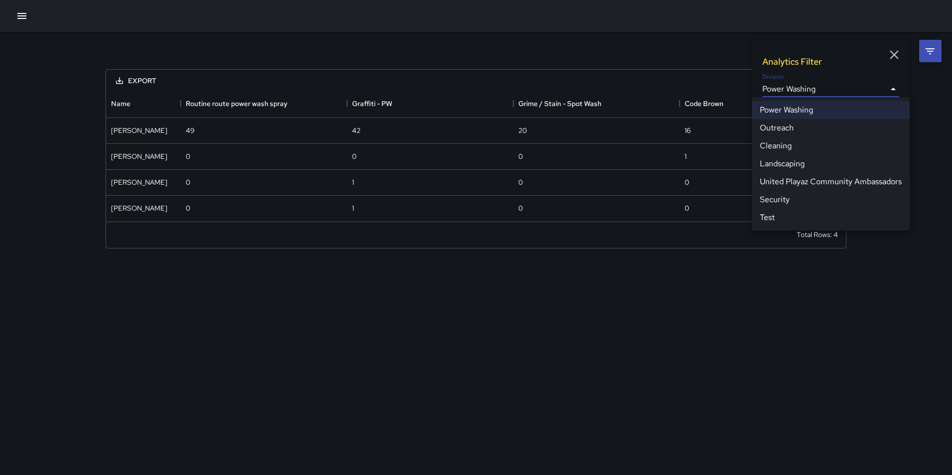
click at [801, 143] on li "Cleaning" at bounding box center [831, 146] width 158 height 18
type input "**********"
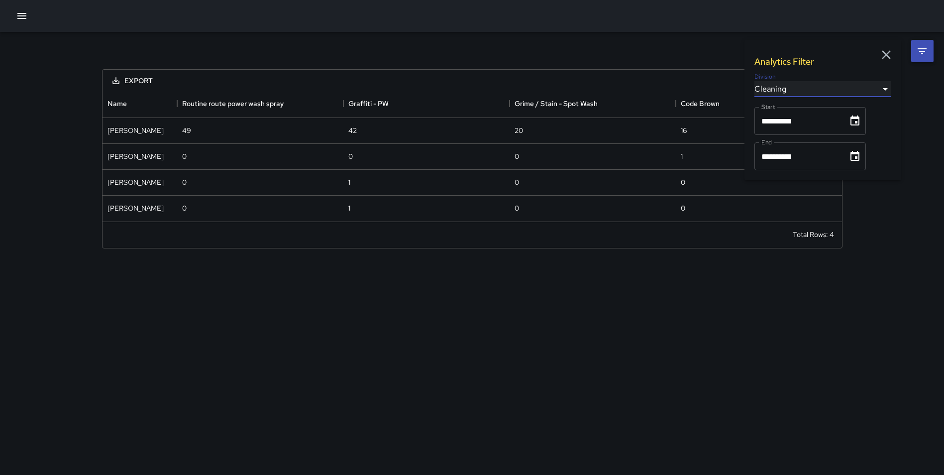
scroll to position [675, 732]
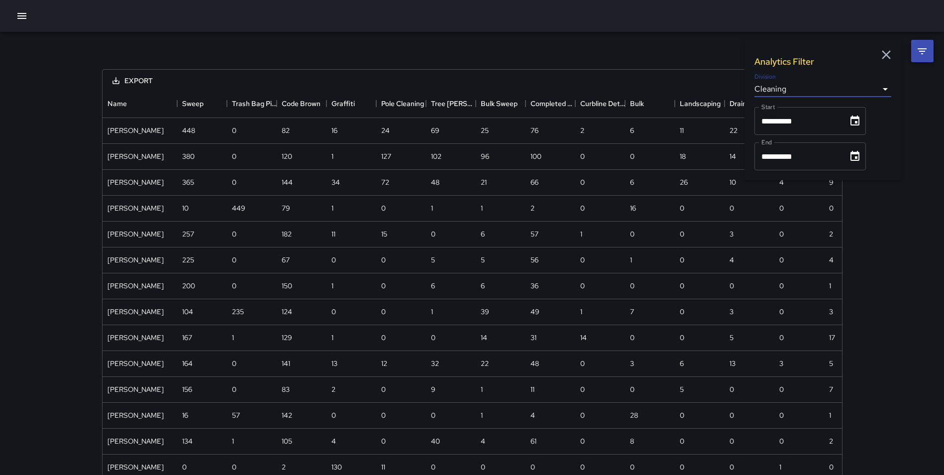
click at [912, 99] on div "**********" at bounding box center [472, 418] width 944 height 772
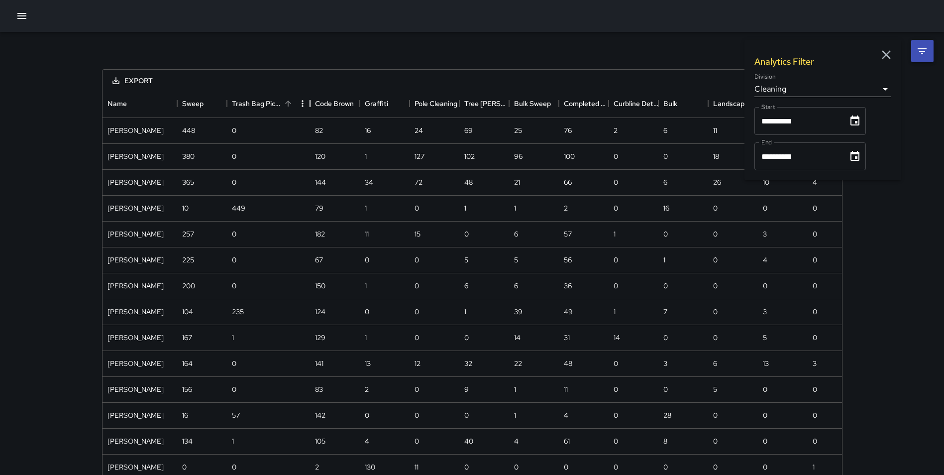
drag, startPoint x: 279, startPoint y: 102, endPoint x: 313, endPoint y: 104, distance: 33.4
click at [313, 104] on div "Trash Bag Pickup" at bounding box center [310, 104] width 12 height 28
drag, startPoint x: 606, startPoint y: 107, endPoint x: 677, endPoint y: 110, distance: 71.8
click at [677, 110] on div "Completed Trash Bags" at bounding box center [680, 104] width 12 height 28
click at [17, 16] on icon "button" at bounding box center [22, 16] width 12 height 12
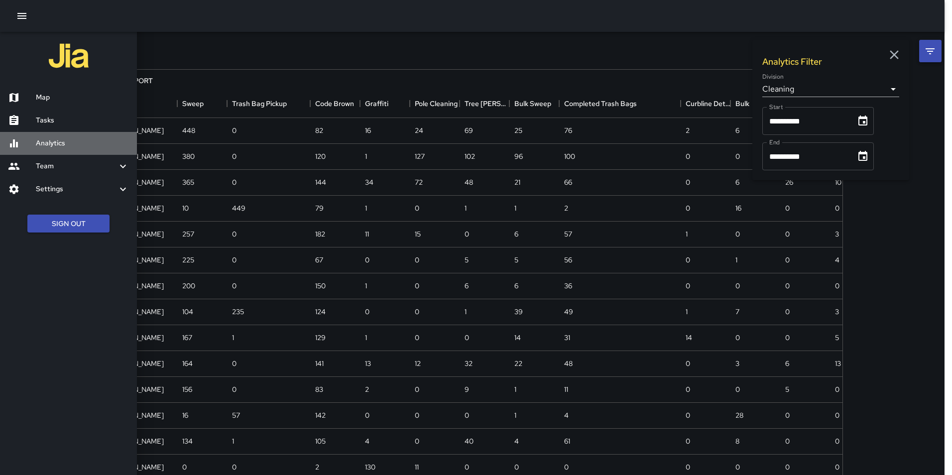
click at [70, 138] on h6 "Analytics" at bounding box center [82, 143] width 93 height 11
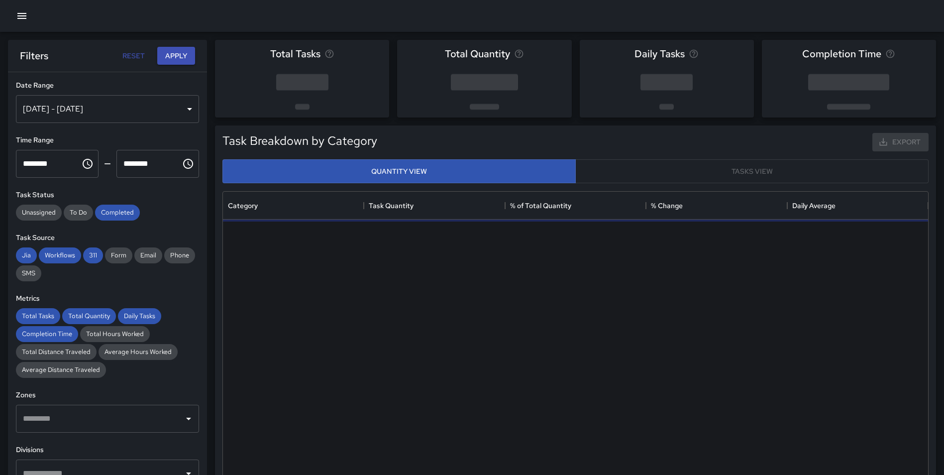
scroll to position [290, 698]
click at [81, 107] on div "[DATE] - [DATE]" at bounding box center [107, 109] width 183 height 28
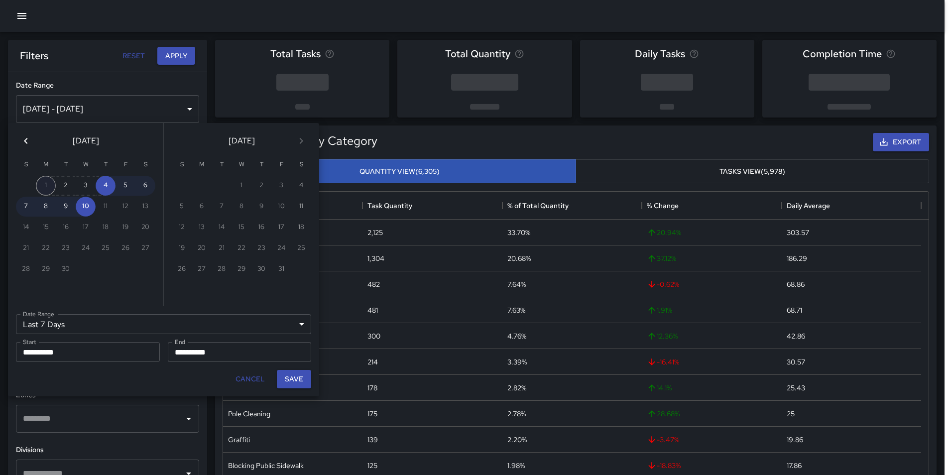
click at [45, 186] on button "1" at bounding box center [46, 186] width 20 height 20
type input "******"
type input "**********"
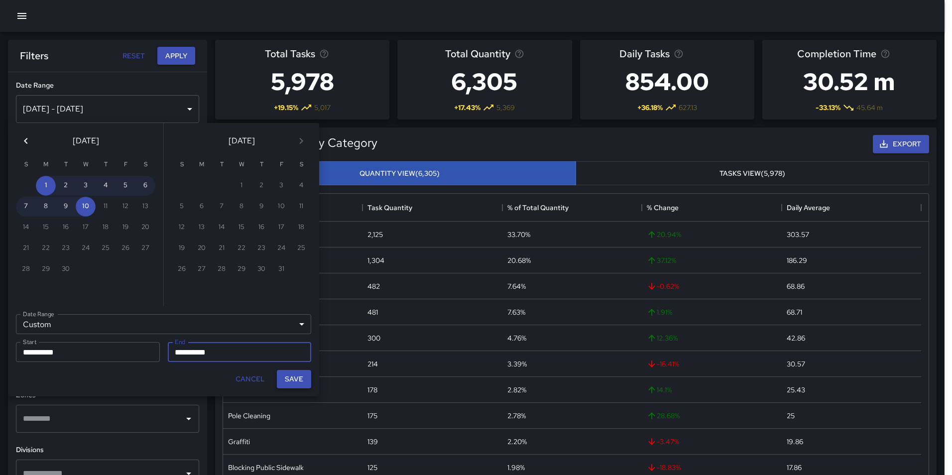
click at [298, 384] on button "Save" at bounding box center [294, 379] width 34 height 18
type input "**********"
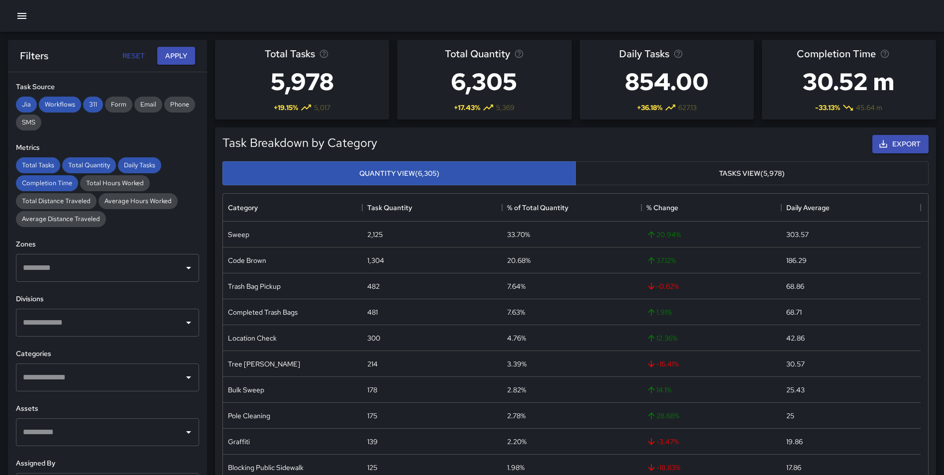
scroll to position [200, 0]
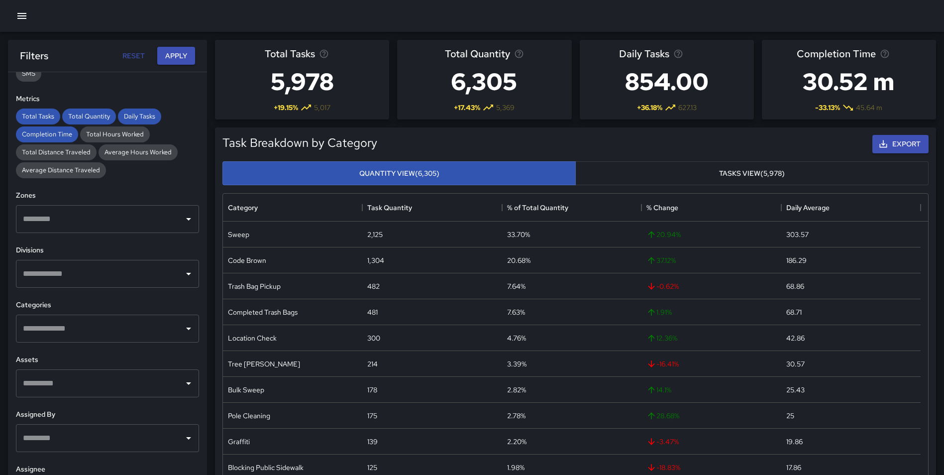
click at [119, 332] on input "text" at bounding box center [99, 328] width 159 height 19
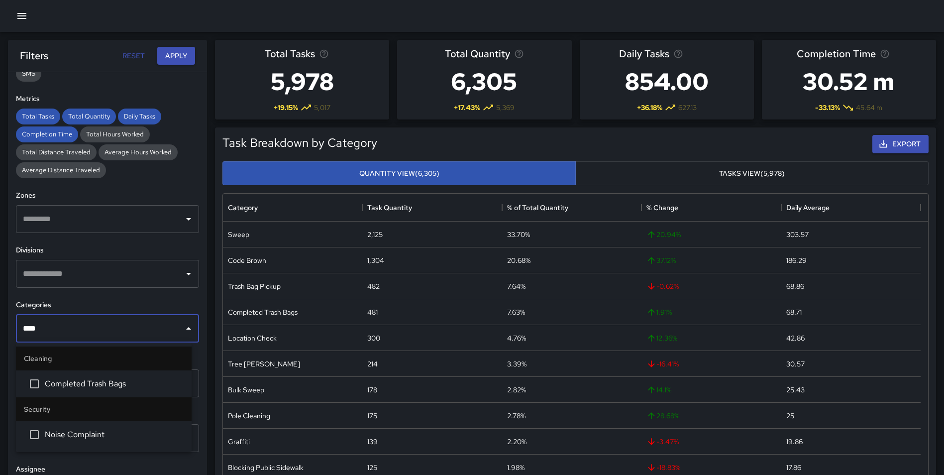
type input "*****"
click at [108, 375] on li "Completed Trash Bags" at bounding box center [104, 383] width 176 height 27
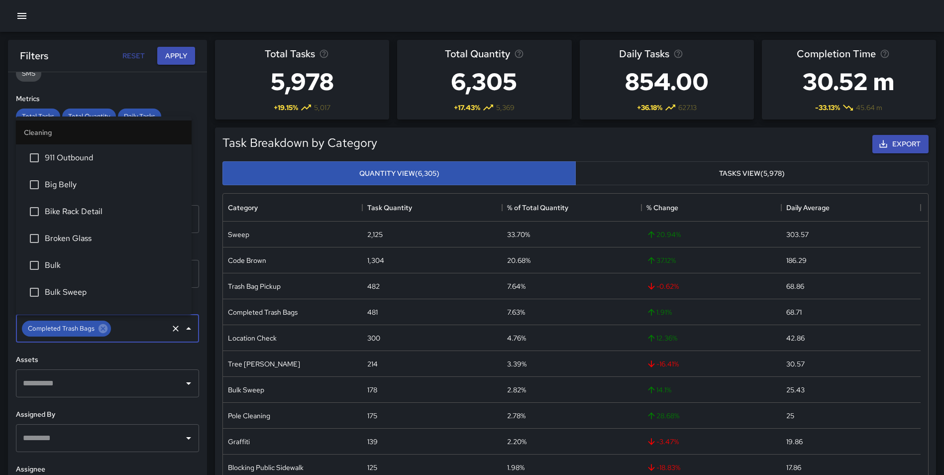
scroll to position [45, 0]
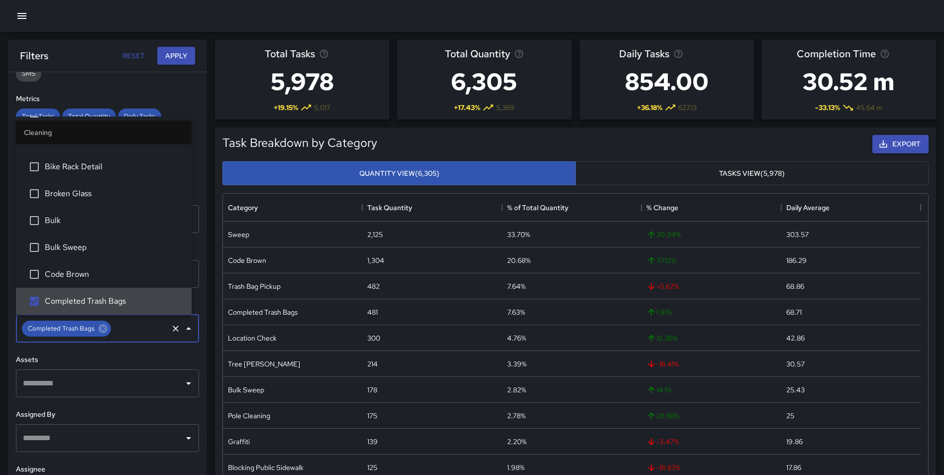
click at [212, 353] on div "Task Breakdown by Category Export Quantity View (6,305) Tasks View (5,978) Cate…" at bounding box center [571, 309] width 729 height 380
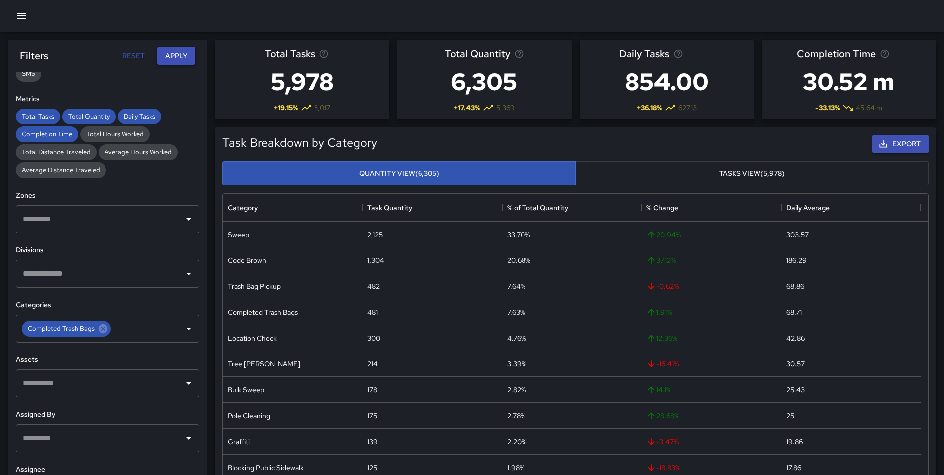
click at [186, 47] on button "Apply" at bounding box center [176, 56] width 38 height 18
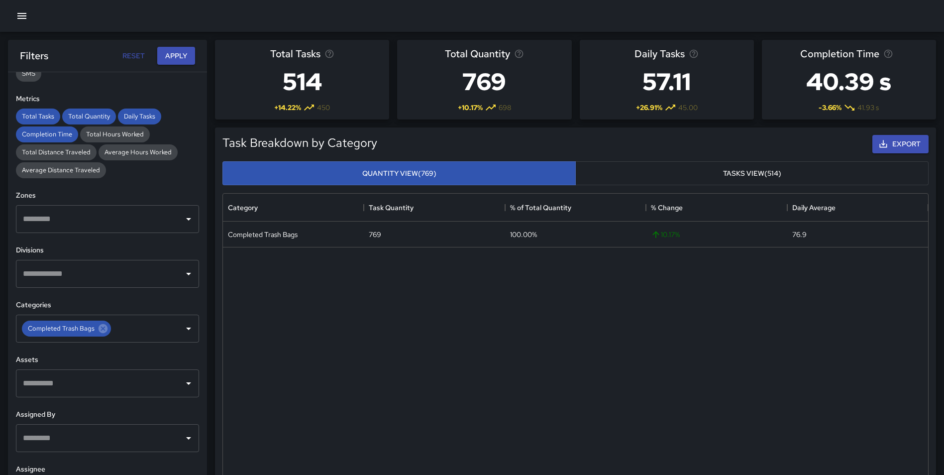
scroll to position [930, 0]
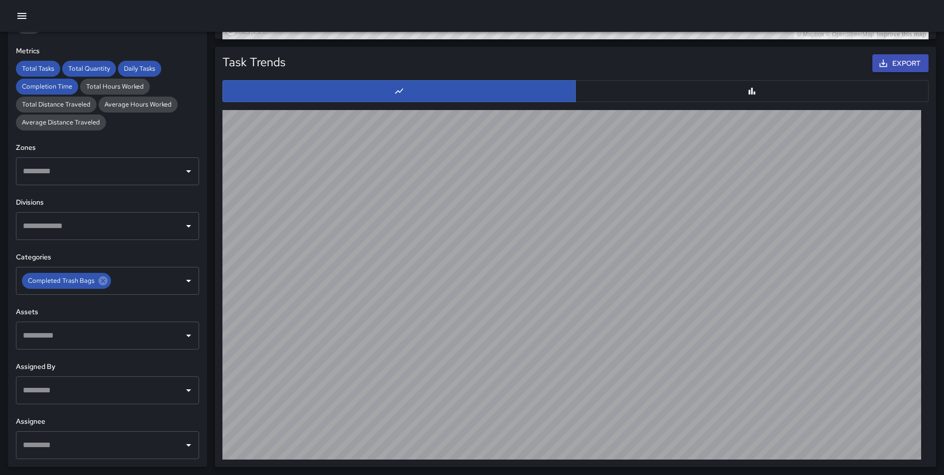
click at [72, 442] on input "text" at bounding box center [99, 445] width 159 height 19
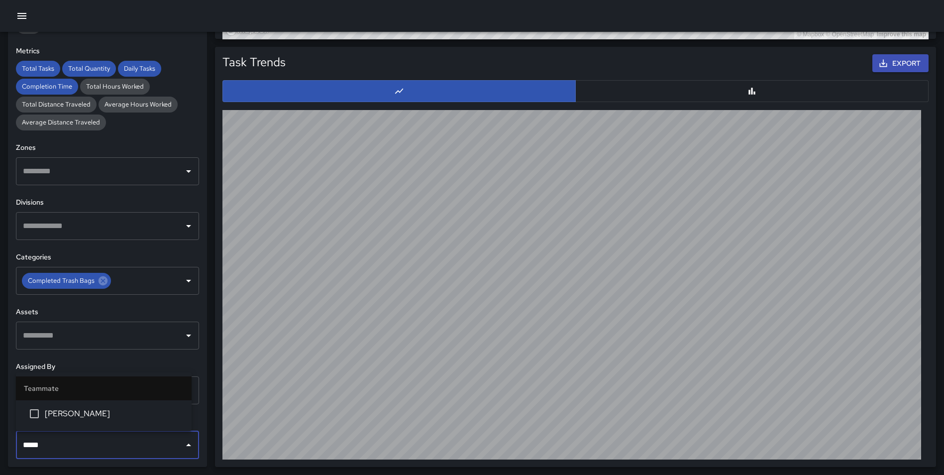
type input "******"
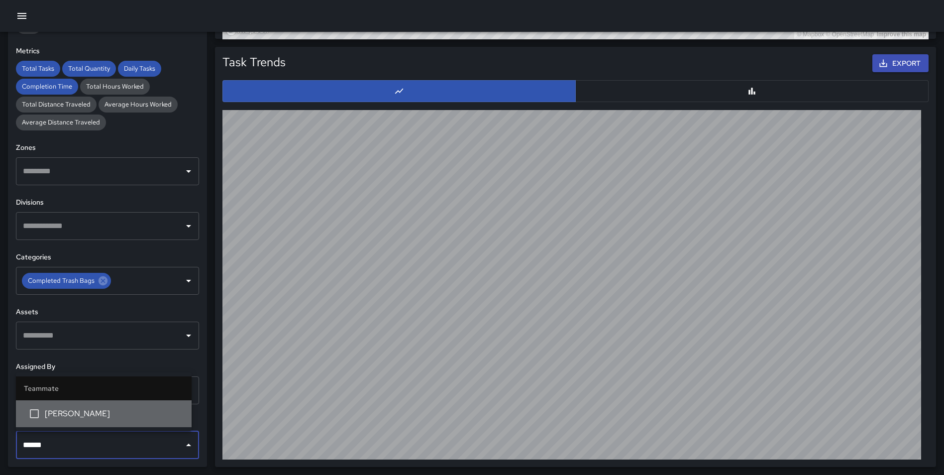
click at [98, 415] on span "[PERSON_NAME]" at bounding box center [114, 414] width 139 height 12
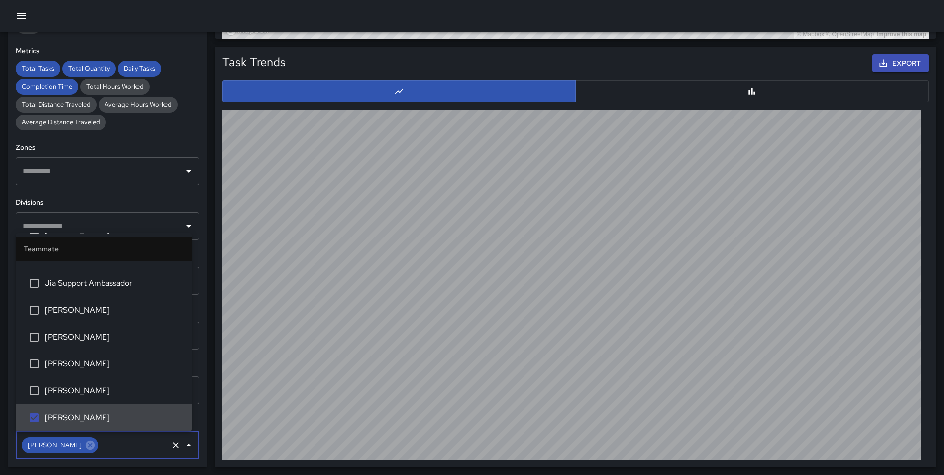
click at [197, 405] on div "**********" at bounding box center [107, 245] width 199 height 442
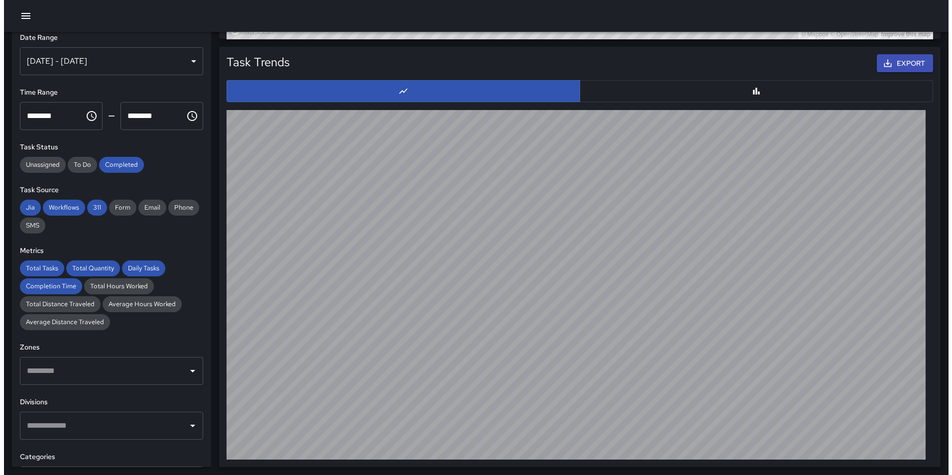
scroll to position [0, 0]
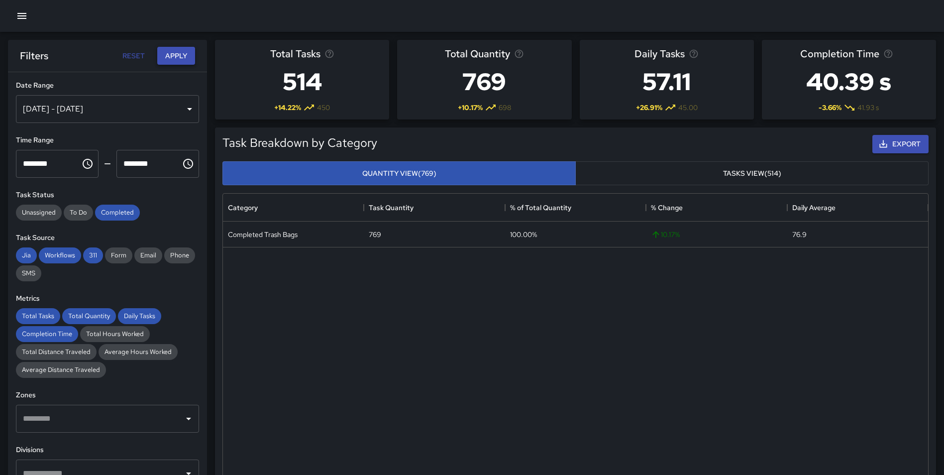
click at [176, 54] on button "Apply" at bounding box center [176, 56] width 38 height 18
drag, startPoint x: 26, startPoint y: 14, endPoint x: 27, endPoint y: 26, distance: 11.5
click at [26, 14] on icon "button" at bounding box center [22, 16] width 12 height 12
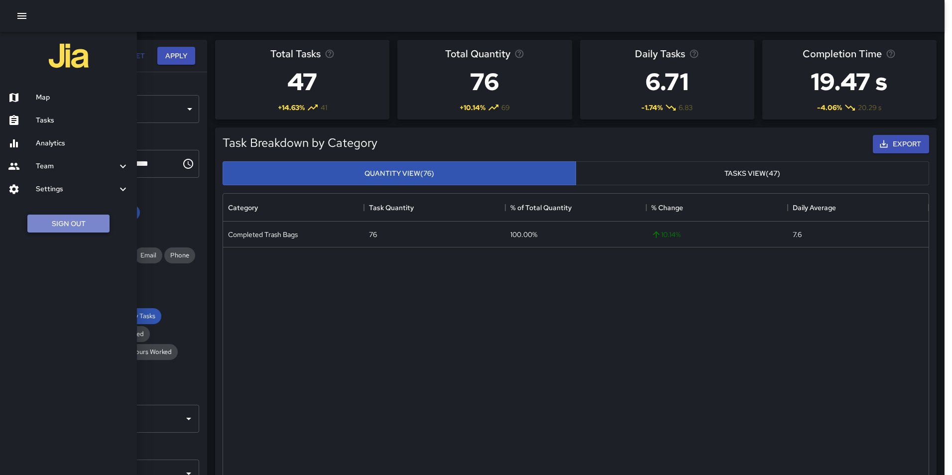
click at [94, 228] on button "Sign Out" at bounding box center [68, 224] width 82 height 18
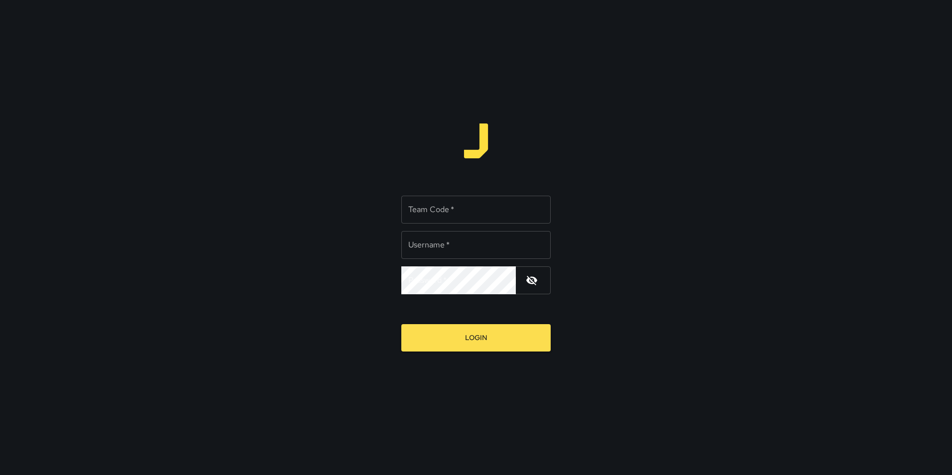
type input "**********"
click at [461, 213] on input "Team Code   *" at bounding box center [475, 210] width 149 height 28
type input "*"
type input "*****"
click at [401, 324] on button "Login" at bounding box center [475, 337] width 149 height 27
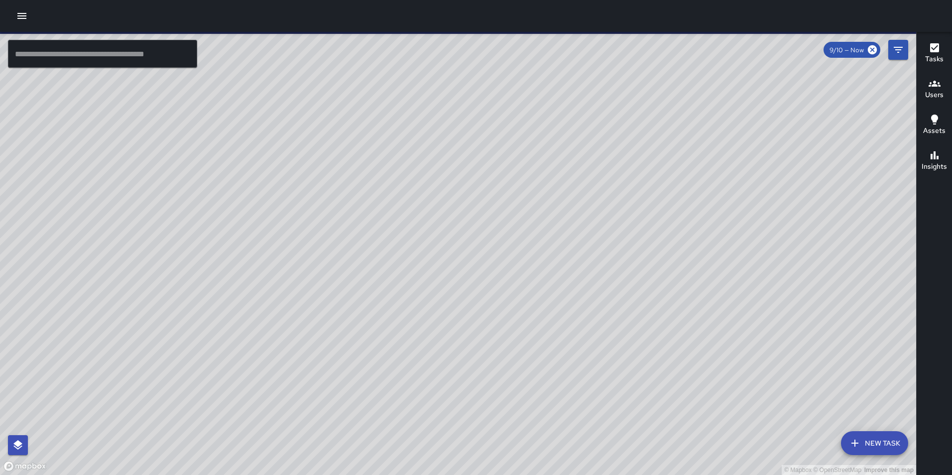
click at [20, 21] on icon "button" at bounding box center [22, 16] width 12 height 12
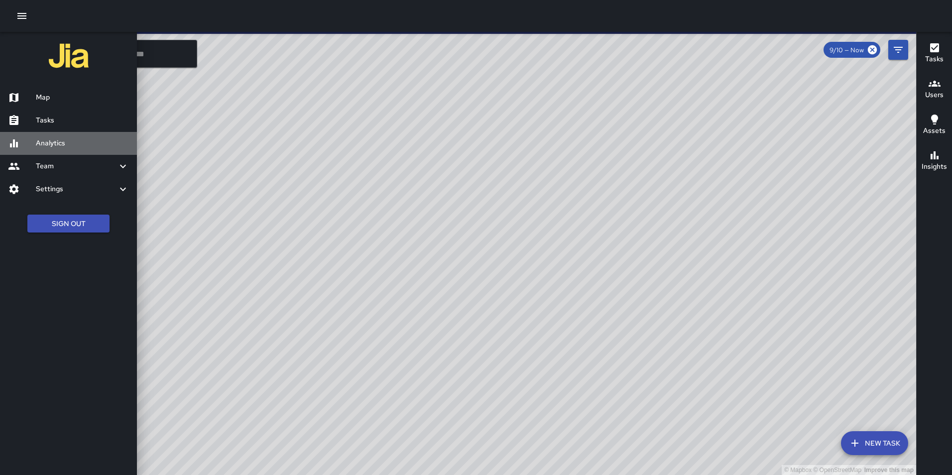
click at [55, 147] on h6 "Analytics" at bounding box center [82, 143] width 93 height 11
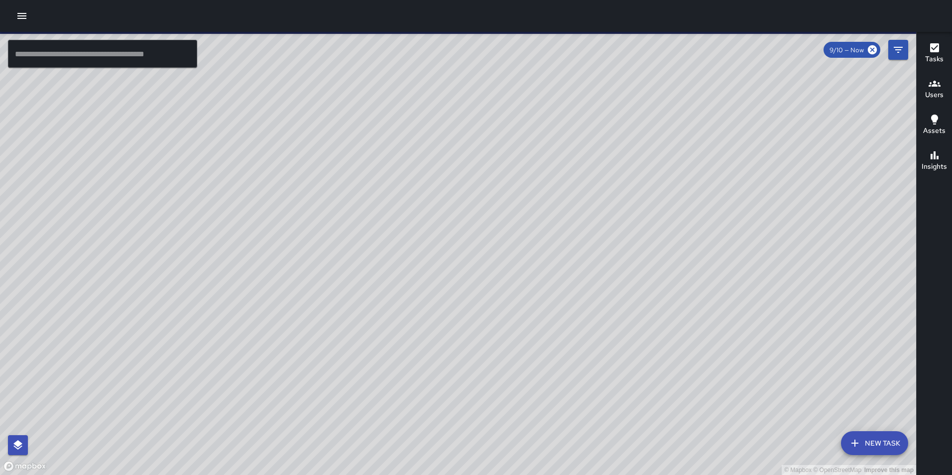
click at [24, 18] on icon "button" at bounding box center [21, 16] width 9 height 6
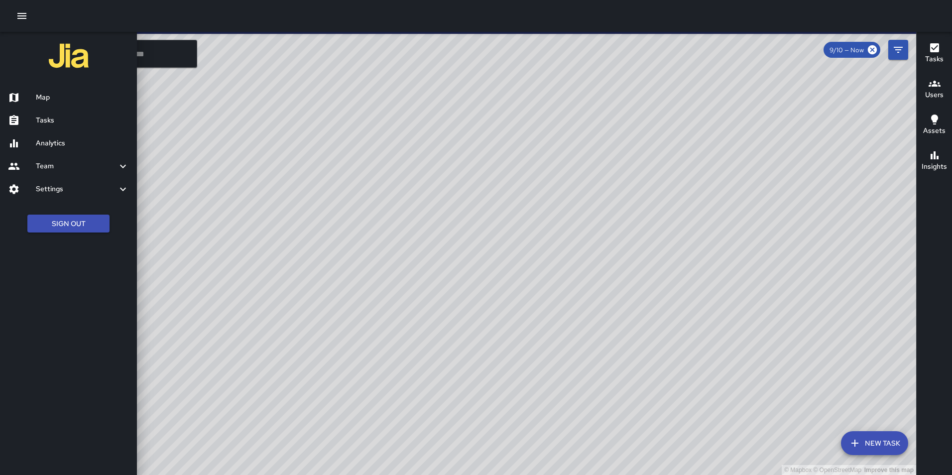
click at [59, 144] on h6 "Analytics" at bounding box center [82, 143] width 93 height 11
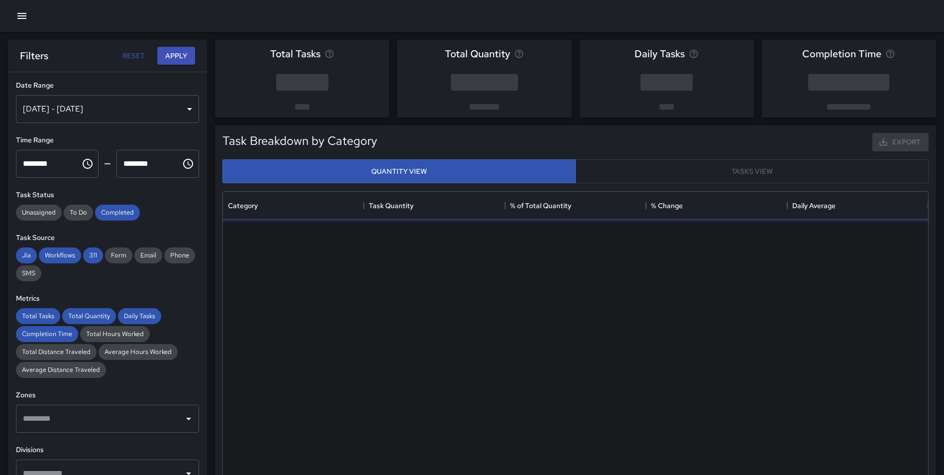
click at [20, 25] on button "button" at bounding box center [22, 16] width 20 height 20
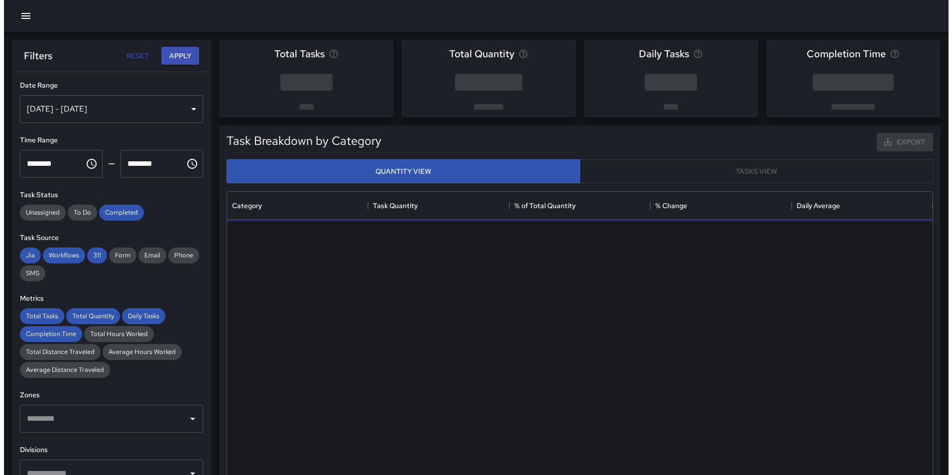
scroll to position [290, 698]
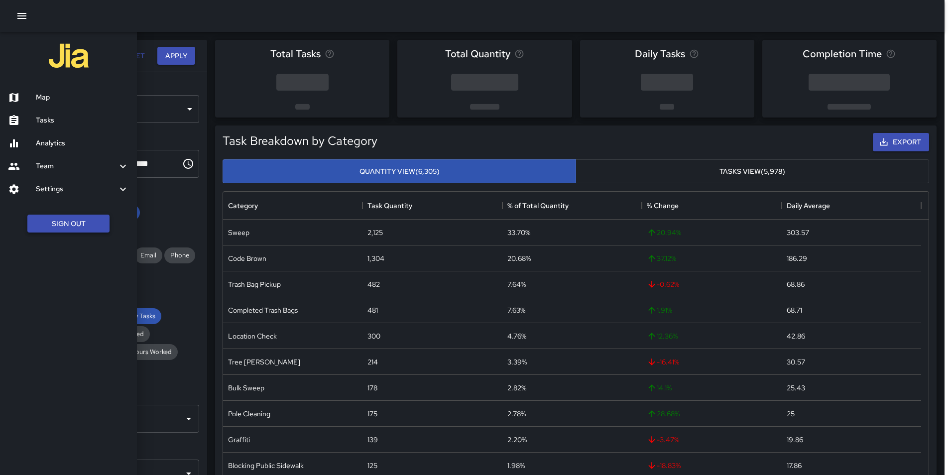
click at [56, 219] on button "Sign Out" at bounding box center [68, 224] width 82 height 18
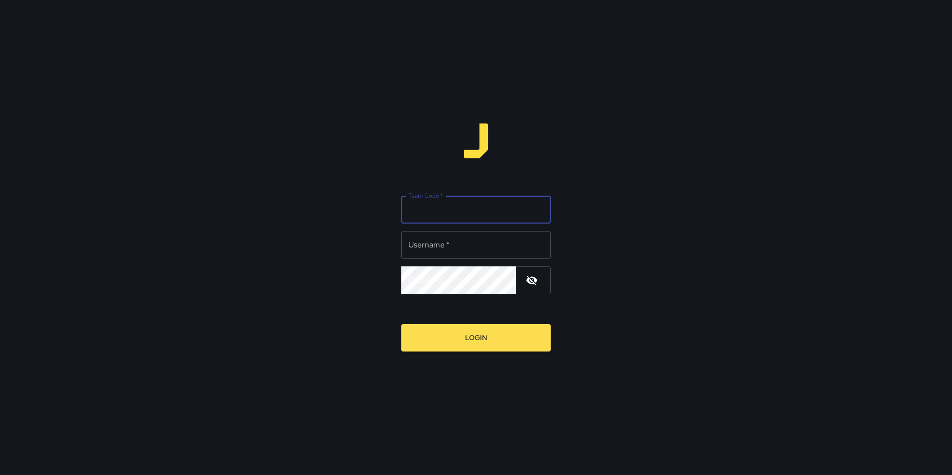
click at [449, 202] on input "Team Code   *" at bounding box center [475, 210] width 149 height 28
type input "*"
type input "**********"
type input "*****"
click at [585, 149] on div "**********" at bounding box center [476, 237] width 952 height 475
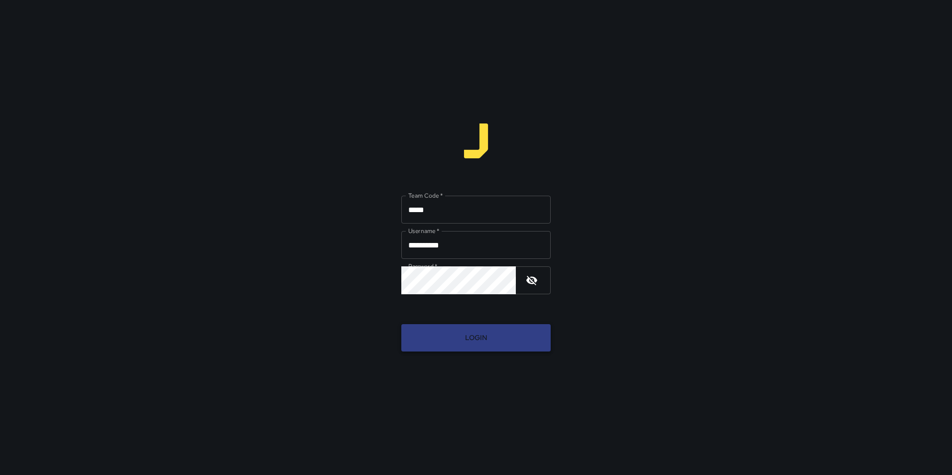
click at [467, 341] on button "Login" at bounding box center [475, 337] width 149 height 27
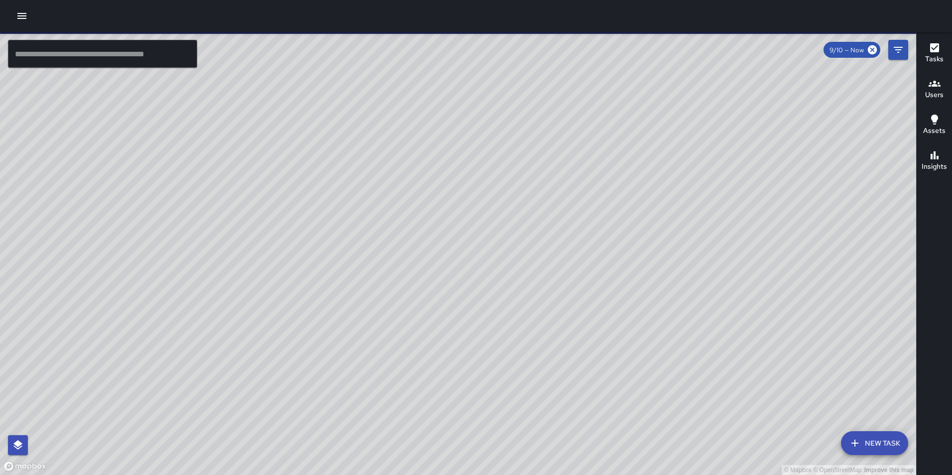
click at [24, 17] on icon "button" at bounding box center [22, 16] width 12 height 12
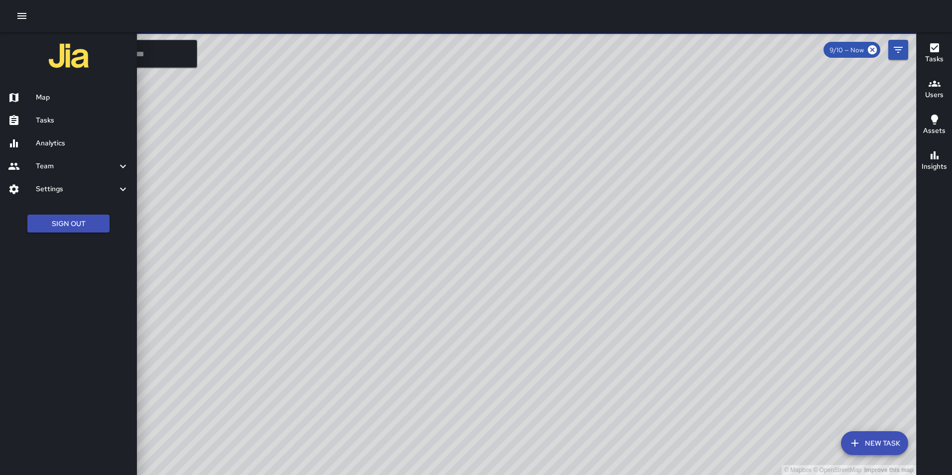
click at [51, 139] on h6 "Analytics" at bounding box center [82, 143] width 93 height 11
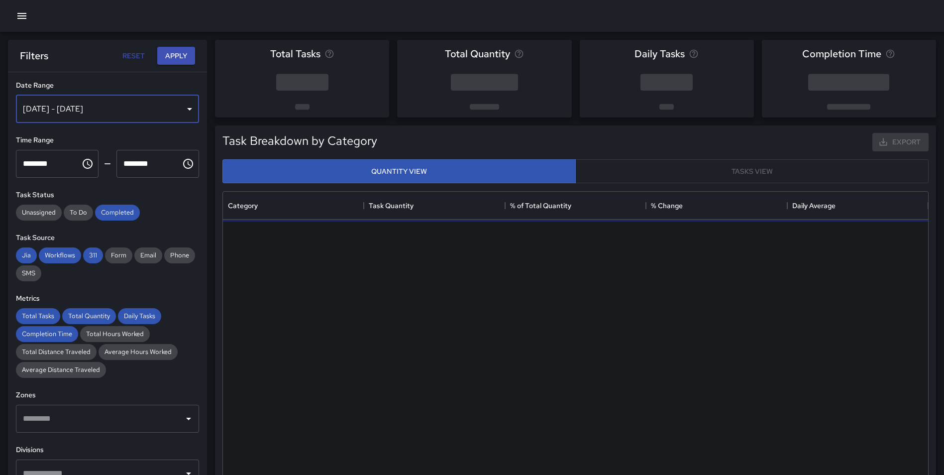
click at [76, 109] on div "[DATE] - [DATE]" at bounding box center [107, 109] width 183 height 28
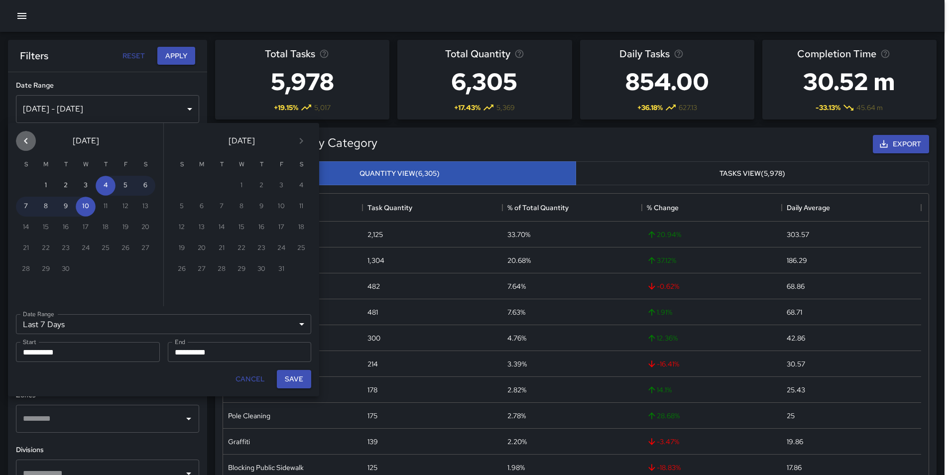
click at [24, 139] on icon "Previous month" at bounding box center [26, 141] width 12 height 12
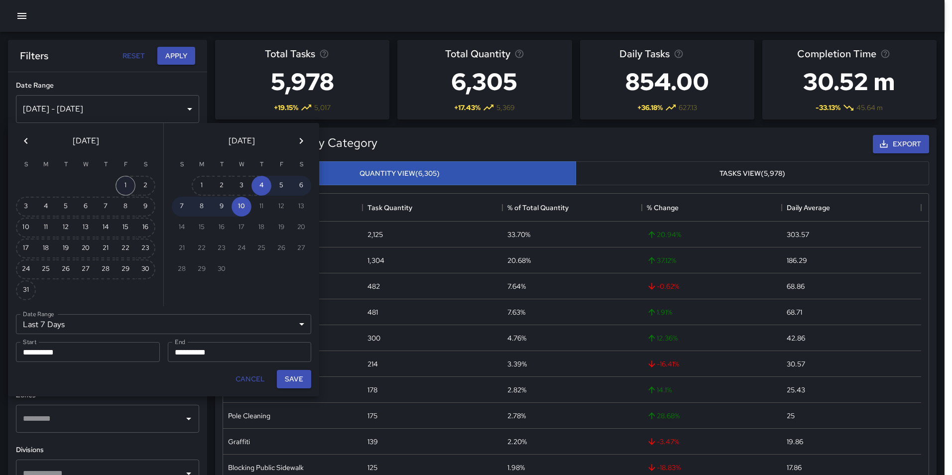
click at [120, 185] on button "1" at bounding box center [125, 186] width 20 height 20
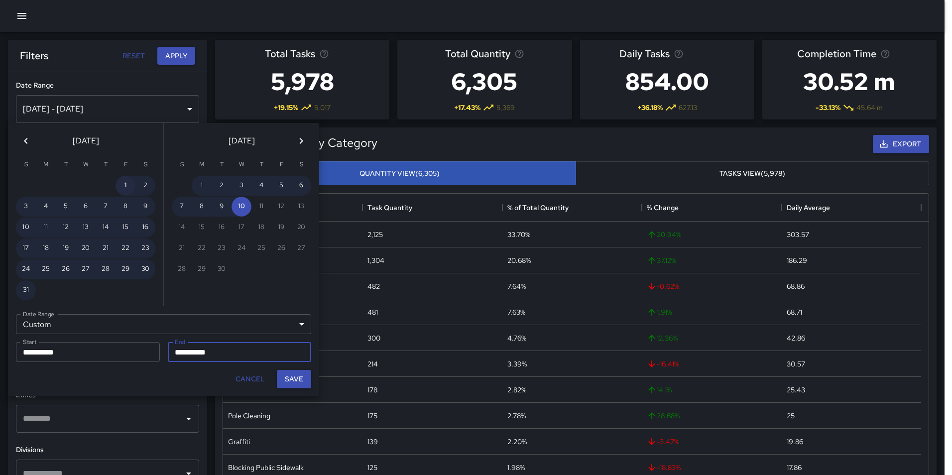
type input "******"
type input "**********"
click at [31, 286] on button "31" at bounding box center [26, 290] width 20 height 20
type input "**********"
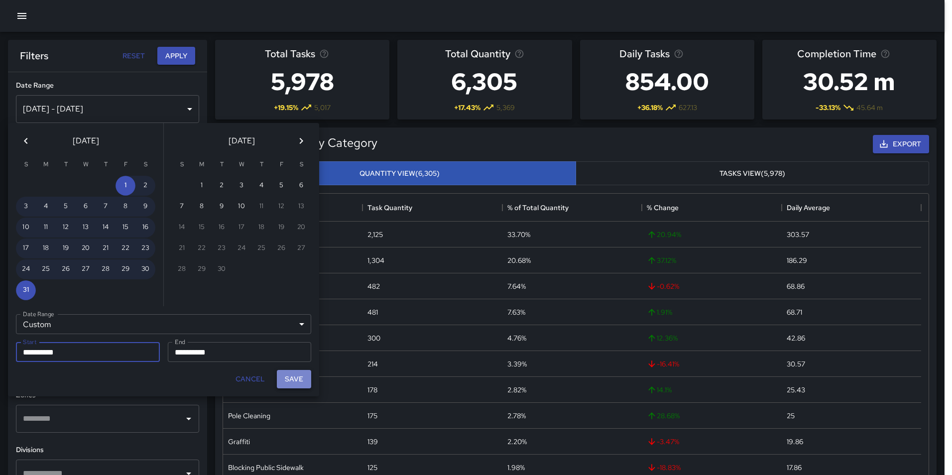
click at [299, 375] on button "Save" at bounding box center [294, 379] width 34 height 18
type input "**********"
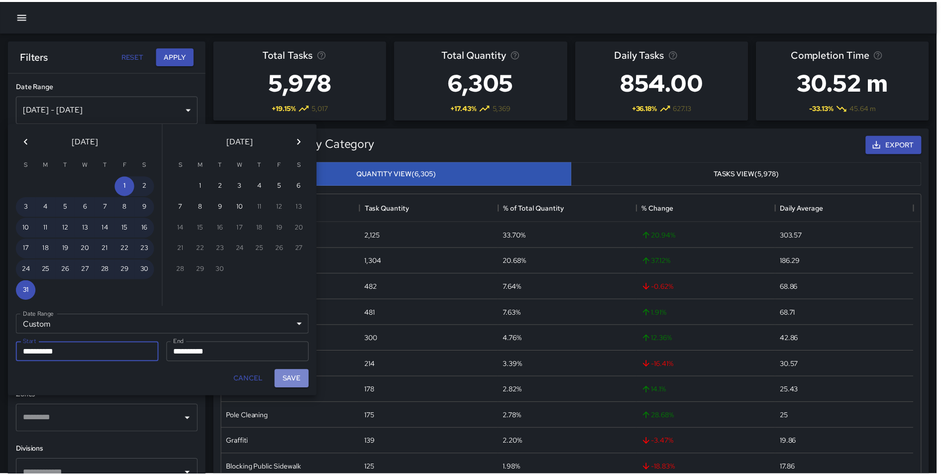
scroll to position [8, 8]
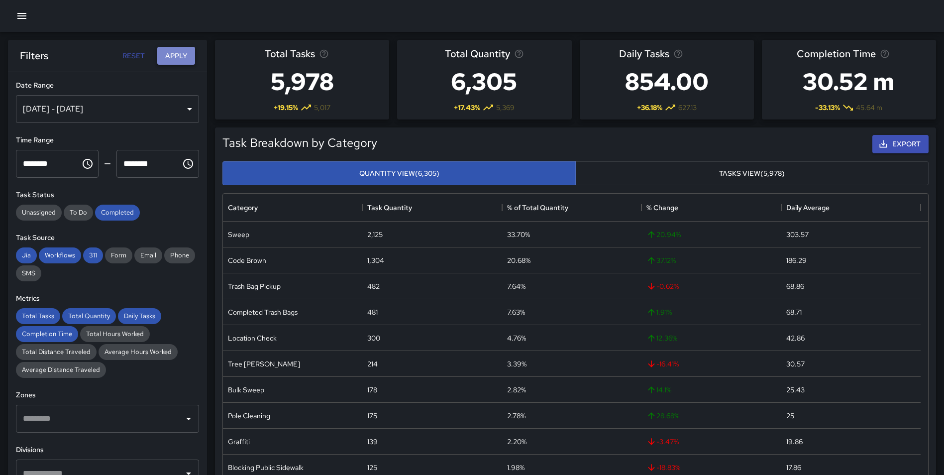
click at [179, 54] on button "Apply" at bounding box center [176, 56] width 38 height 18
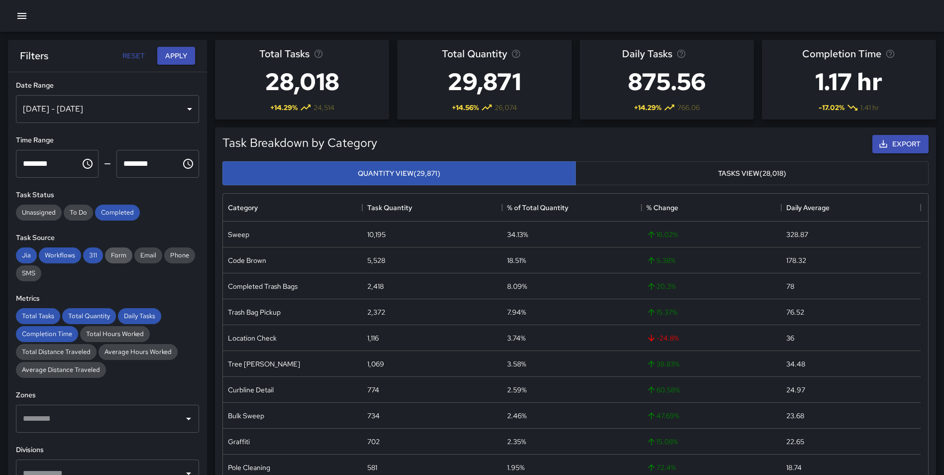
click at [113, 255] on span "Form" at bounding box center [118, 255] width 27 height 8
click at [89, 258] on span "311" at bounding box center [93, 255] width 20 height 8
click at [62, 254] on span "Workflows" at bounding box center [60, 255] width 42 height 8
click at [20, 252] on span "Jia" at bounding box center [26, 255] width 21 height 8
click at [169, 53] on button "Apply" at bounding box center [176, 56] width 38 height 18
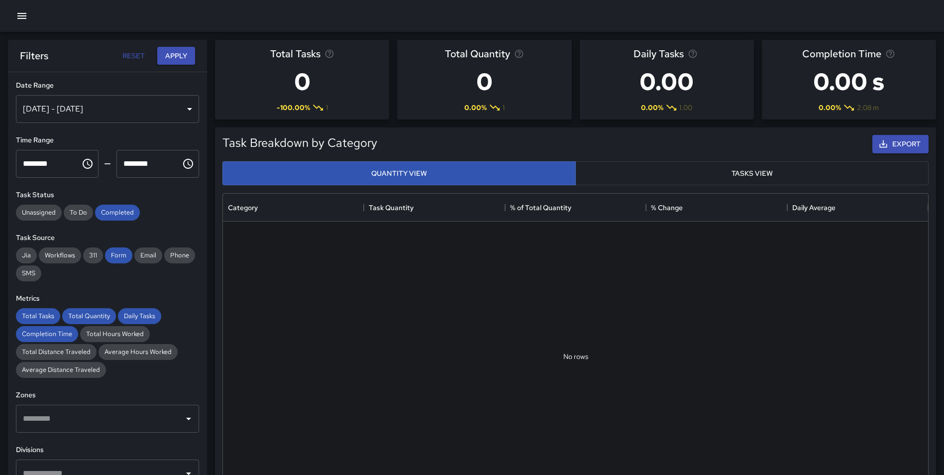
click at [75, 113] on div "[DATE] - [DATE]" at bounding box center [107, 109] width 183 height 28
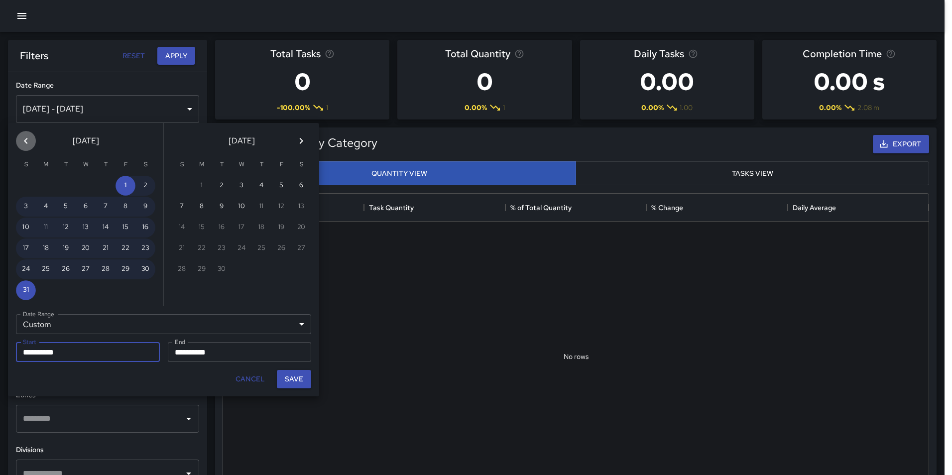
click at [25, 141] on icon "Previous month" at bounding box center [25, 141] width 3 height 6
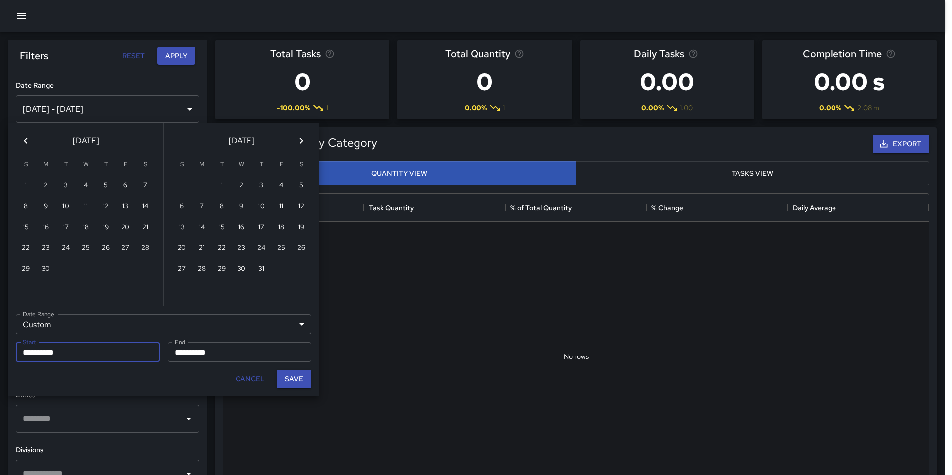
click at [25, 141] on icon "Previous month" at bounding box center [25, 141] width 3 height 6
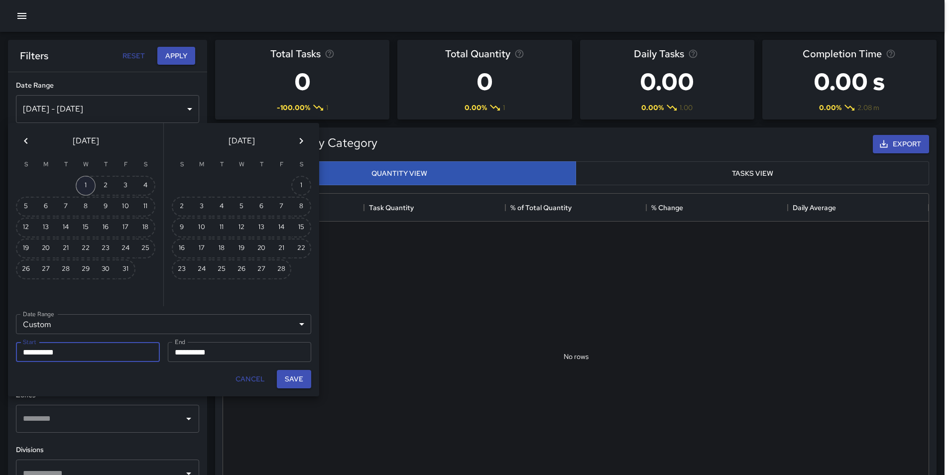
click at [84, 183] on button "1" at bounding box center [86, 186] width 20 height 20
type input "**********"
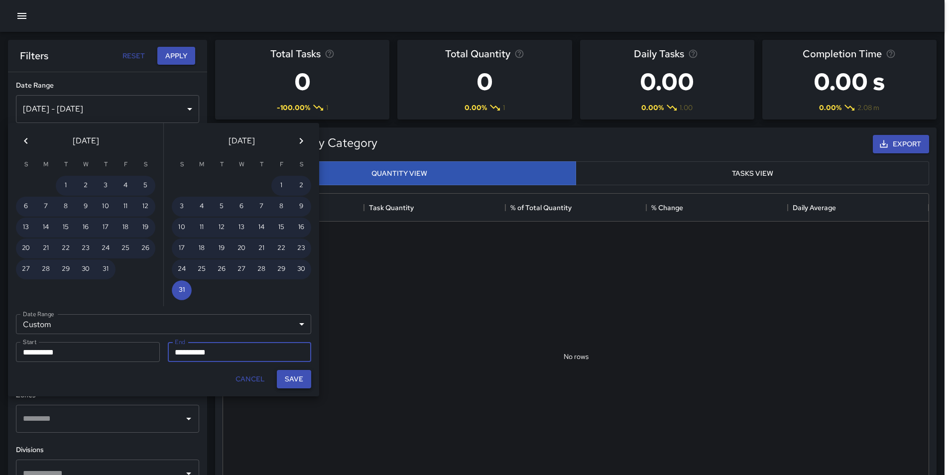
click at [304, 370] on button "Save" at bounding box center [294, 379] width 34 height 18
type input "**********"
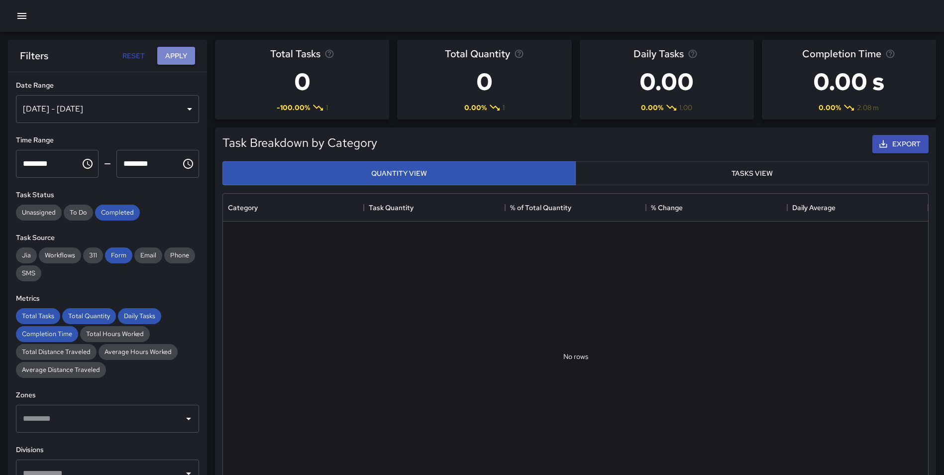
click at [178, 48] on button "Apply" at bounding box center [176, 56] width 38 height 18
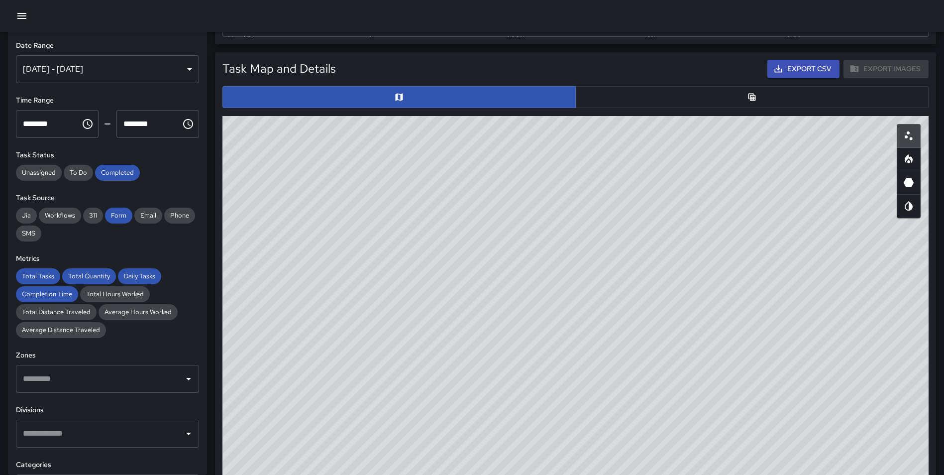
scroll to position [453, 0]
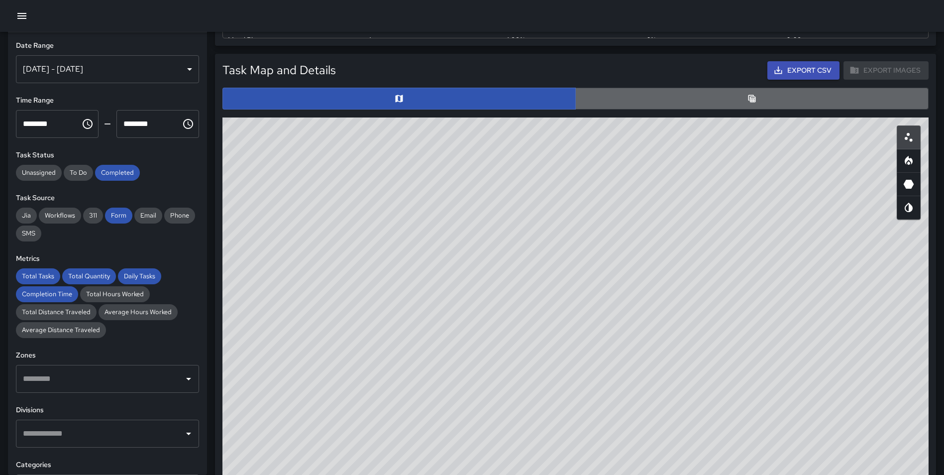
click at [697, 105] on button "button" at bounding box center [751, 99] width 353 height 22
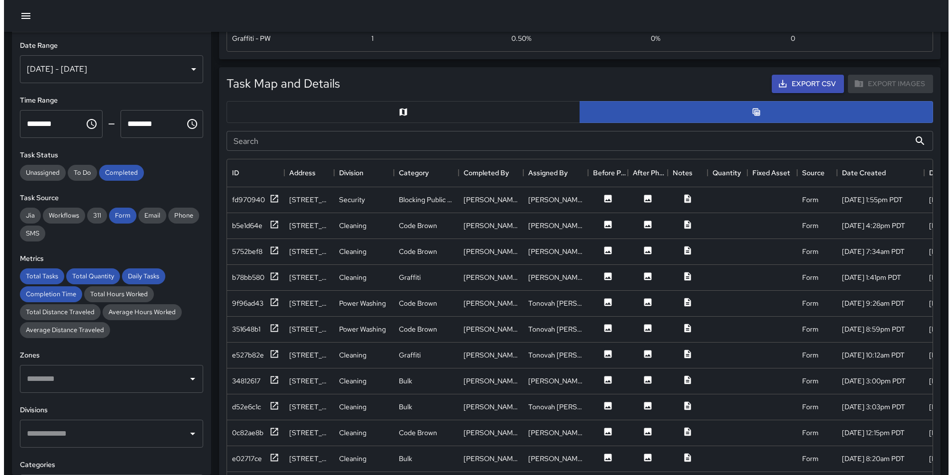
scroll to position [443, 0]
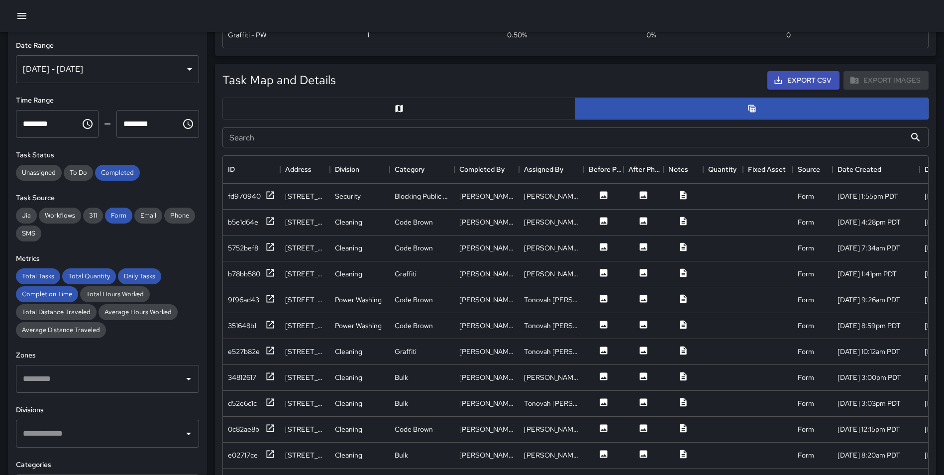
click at [23, 15] on icon "button" at bounding box center [21, 16] width 9 height 6
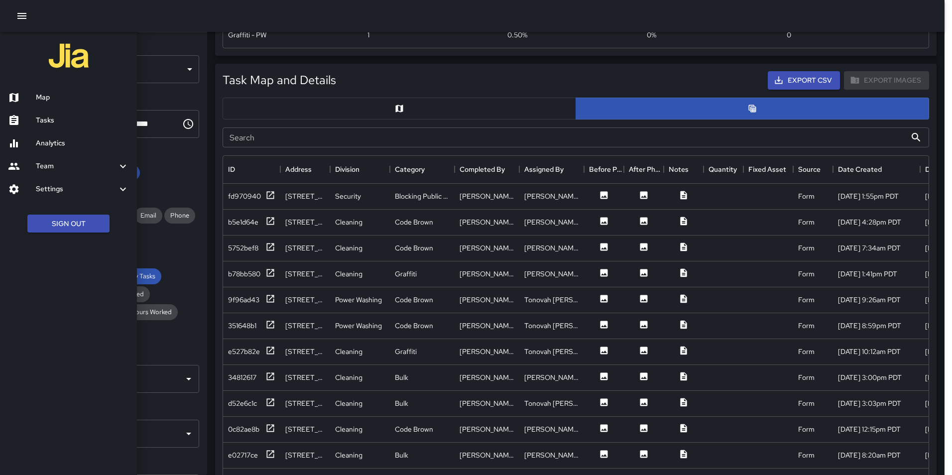
click at [44, 97] on h6 "Map" at bounding box center [82, 97] width 93 height 11
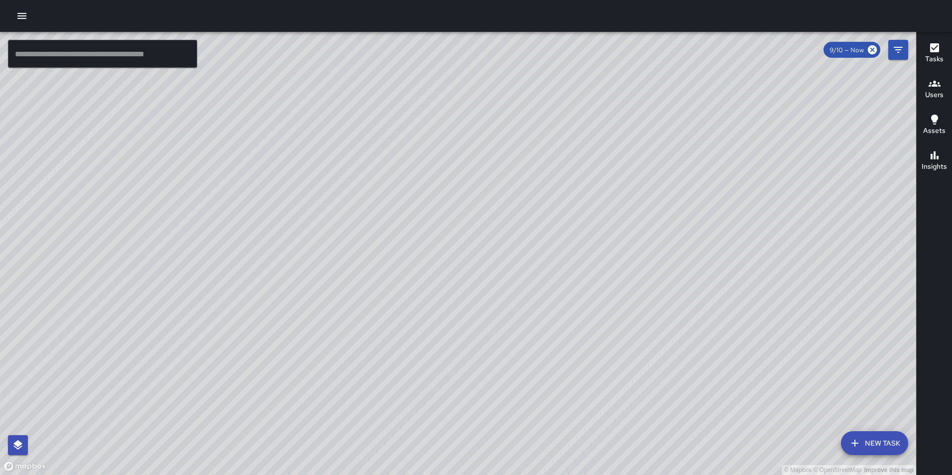
click at [863, 442] on button "New Task" at bounding box center [874, 443] width 67 height 24
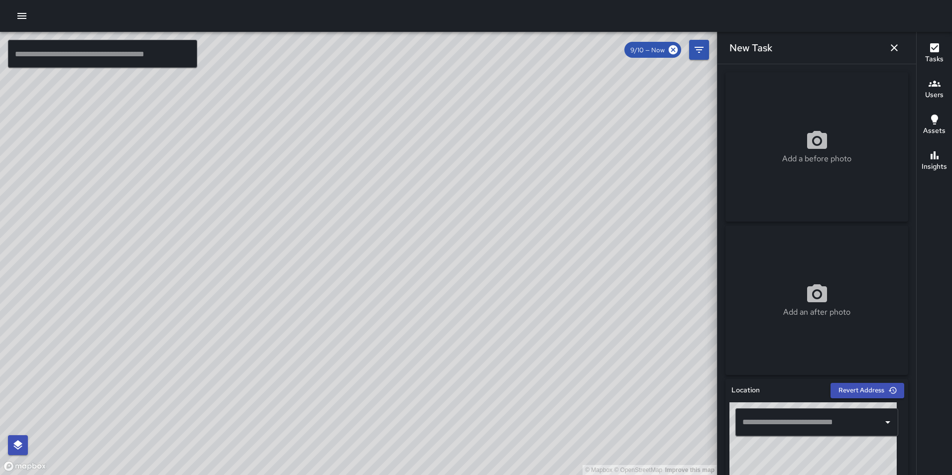
click at [947, 102] on button "Users" at bounding box center [933, 90] width 35 height 36
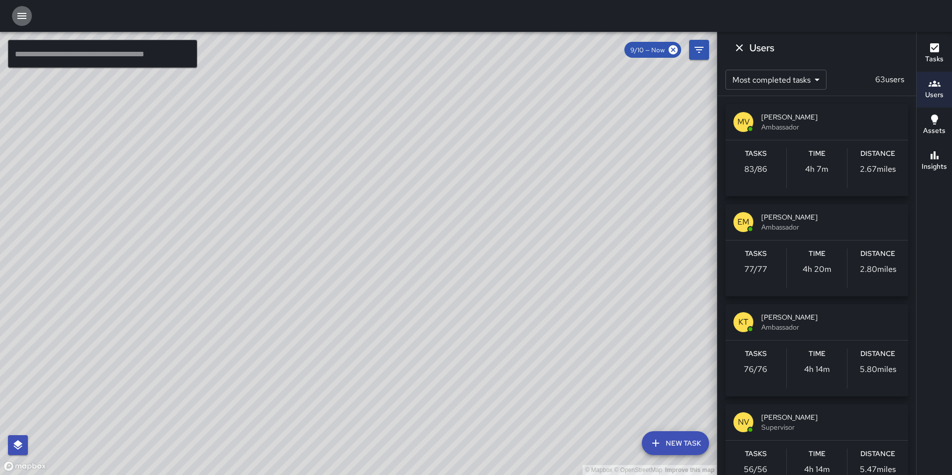
click at [14, 20] on button "button" at bounding box center [22, 16] width 20 height 20
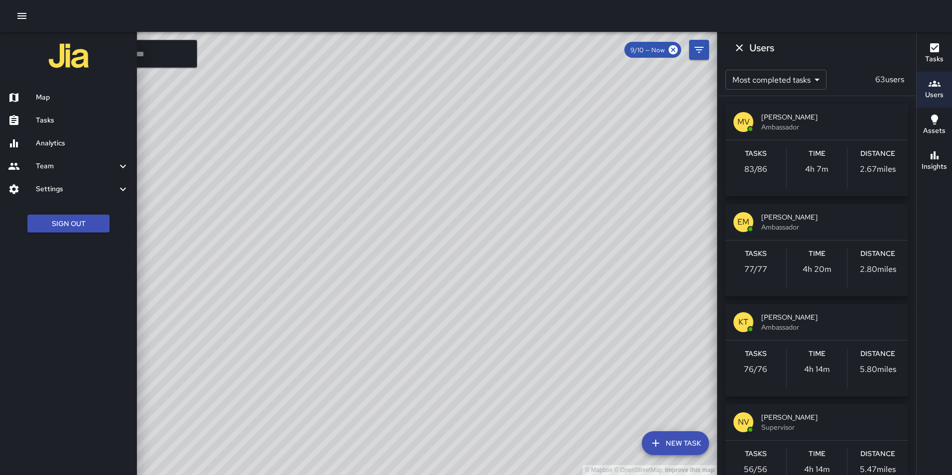
click at [44, 145] on h6 "Analytics" at bounding box center [82, 143] width 93 height 11
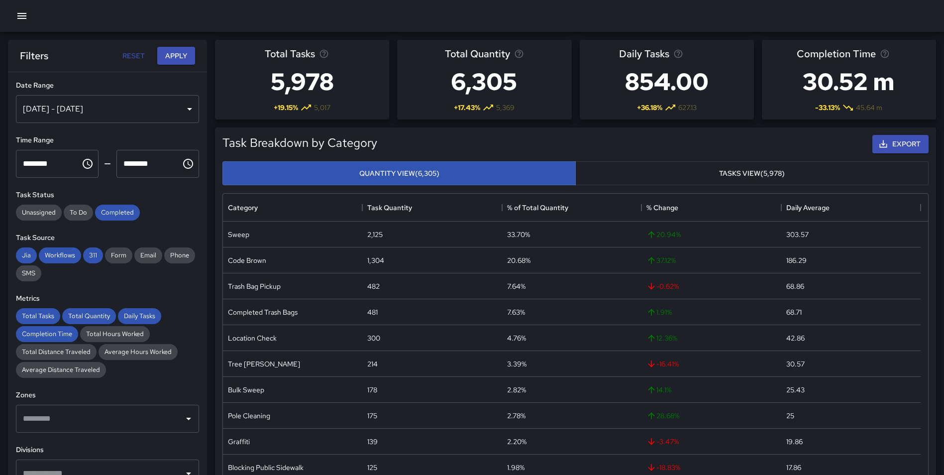
scroll to position [290, 698]
click at [25, 16] on icon "button" at bounding box center [21, 16] width 9 height 6
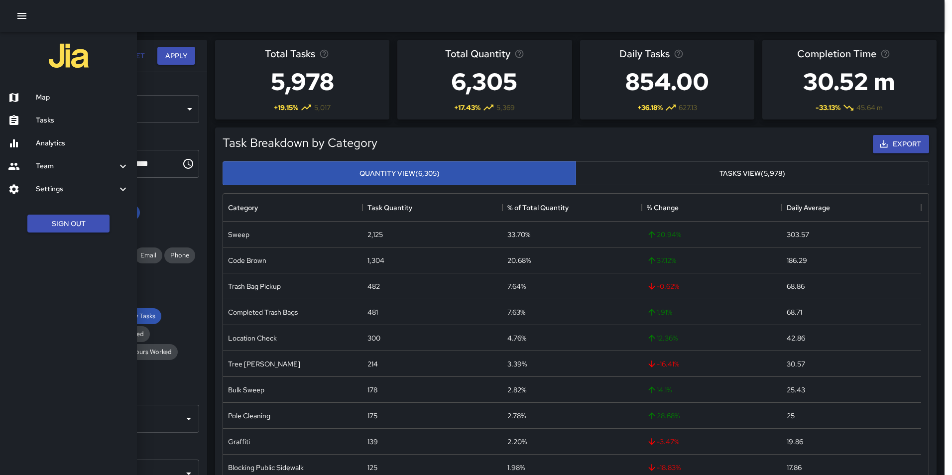
click at [27, 19] on icon "button" at bounding box center [22, 16] width 12 height 12
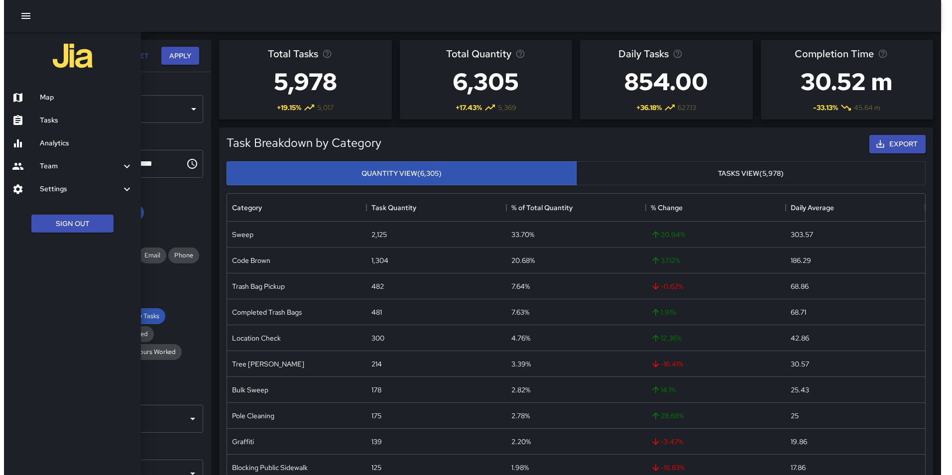
scroll to position [8, 8]
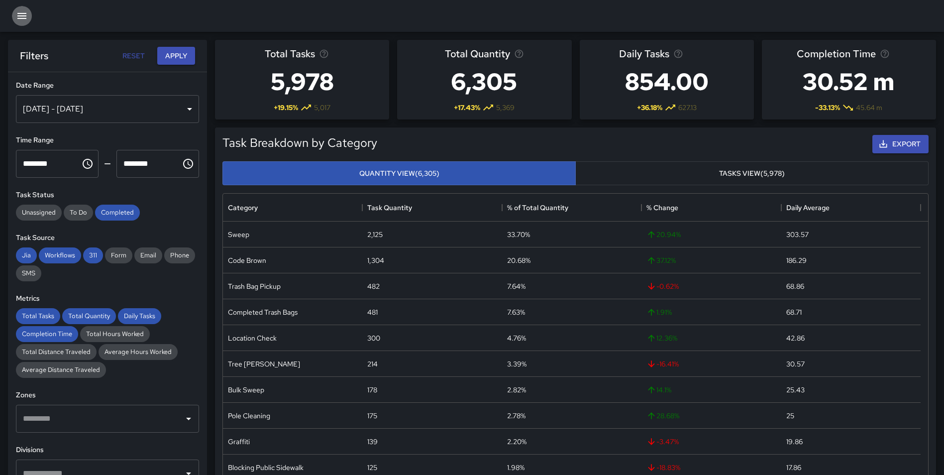
click at [27, 17] on icon "button" at bounding box center [22, 16] width 12 height 12
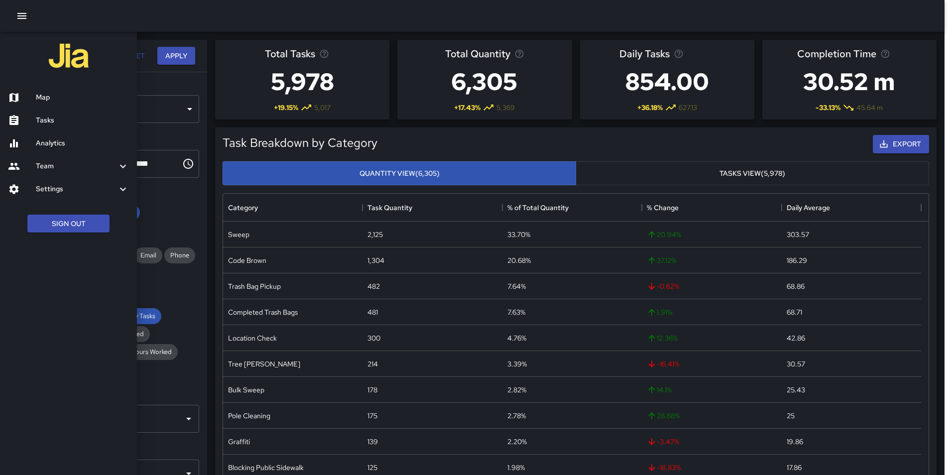
click at [47, 92] on div "Map" at bounding box center [68, 97] width 137 height 23
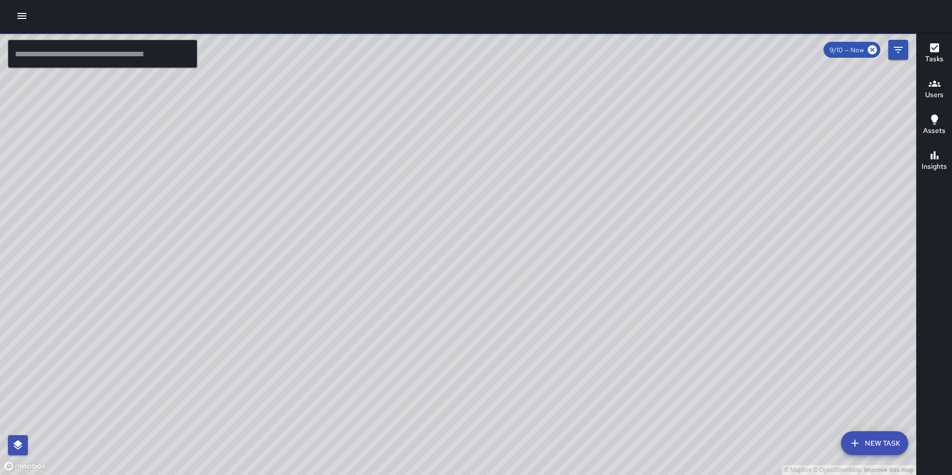
click at [930, 92] on h6 "Users" at bounding box center [934, 95] width 18 height 11
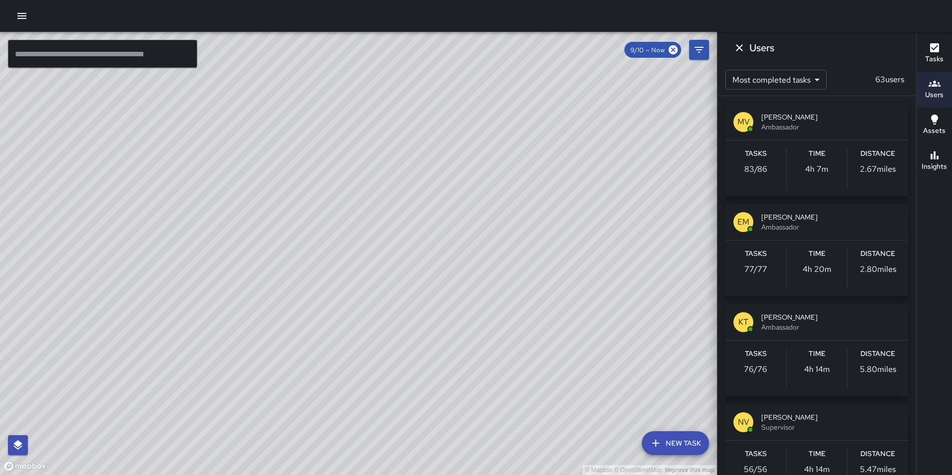
click at [935, 170] on h6 "Insights" at bounding box center [933, 166] width 25 height 11
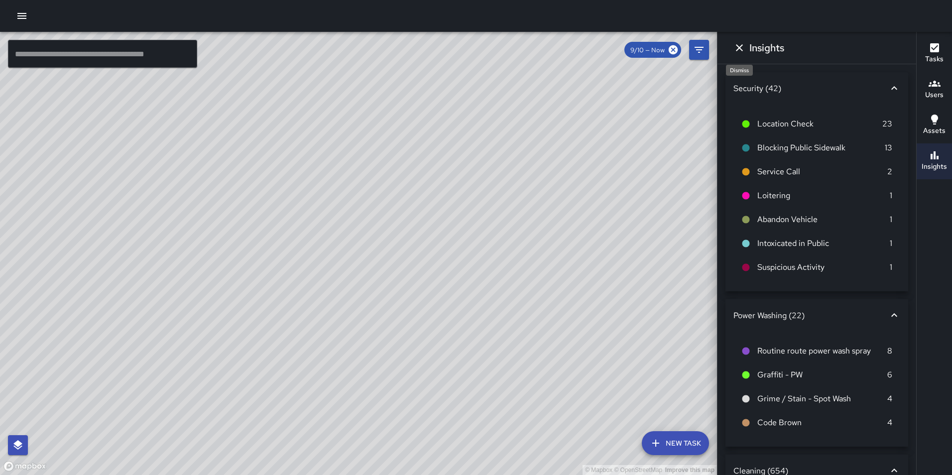
click at [738, 45] on icon "Dismiss" at bounding box center [739, 48] width 12 height 12
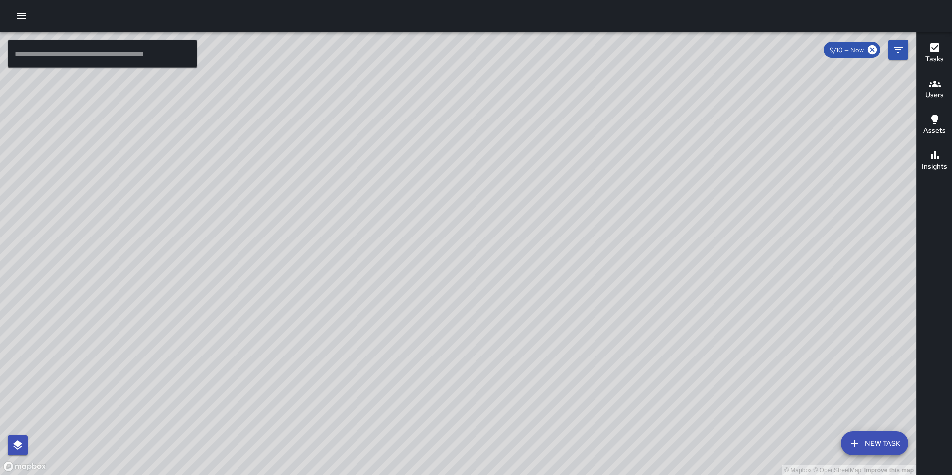
click at [18, 13] on icon "button" at bounding box center [21, 16] width 9 height 6
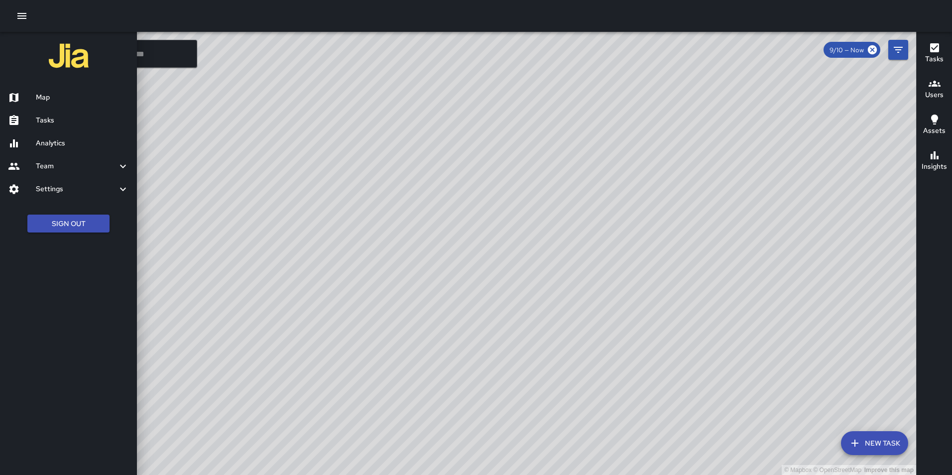
click at [57, 143] on h6 "Analytics" at bounding box center [82, 143] width 93 height 11
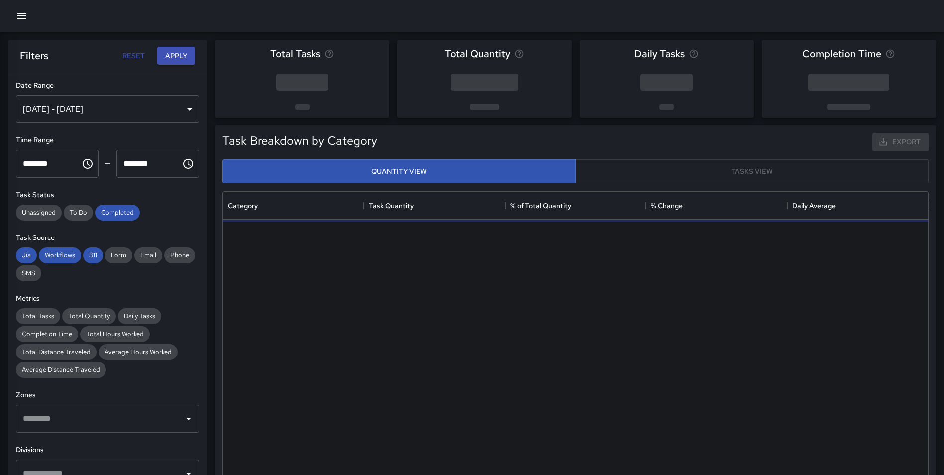
scroll to position [8, 8]
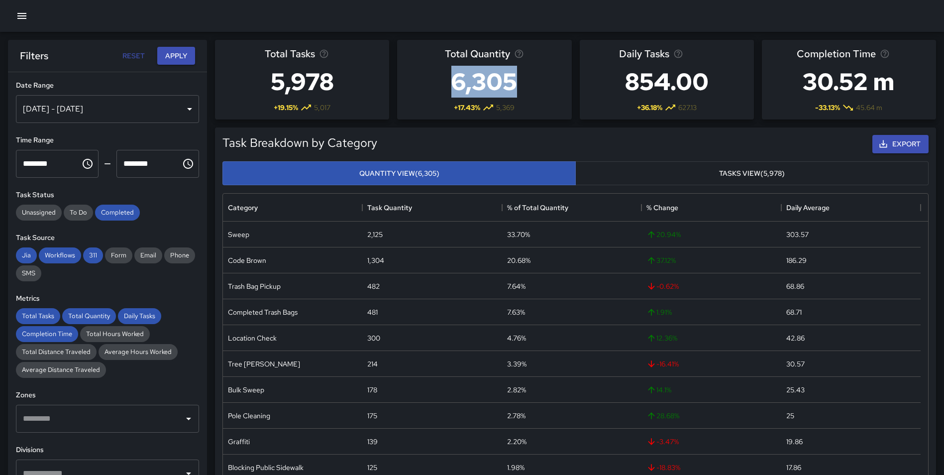
drag, startPoint x: 530, startPoint y: 85, endPoint x: 434, endPoint y: 80, distance: 96.2
click at [434, 80] on div "Total Quantity 6,305 + 17.43 % 5,369" at bounding box center [484, 80] width 174 height 80
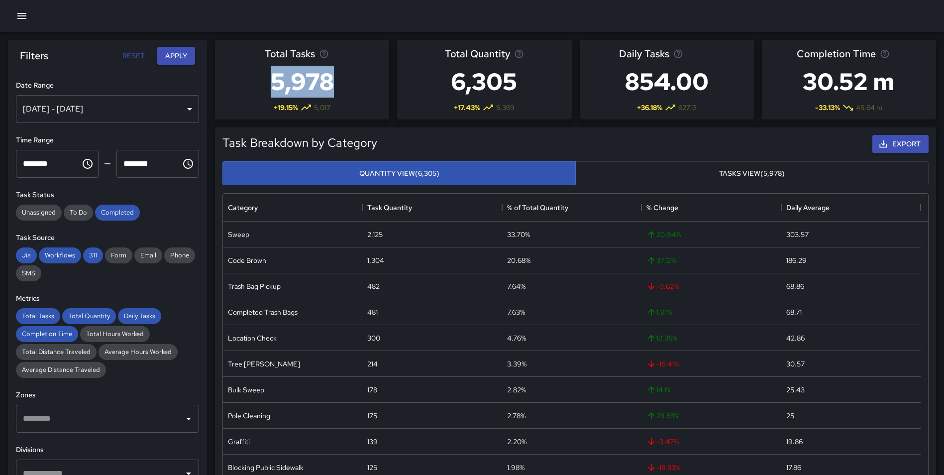
drag, startPoint x: 343, startPoint y: 80, endPoint x: 268, endPoint y: 79, distance: 75.2
click at [268, 79] on div "Total Tasks 5,978 + 19.15 % 5,017" at bounding box center [302, 80] width 174 height 80
click at [315, 86] on h3 "5,978" at bounding box center [302, 82] width 75 height 40
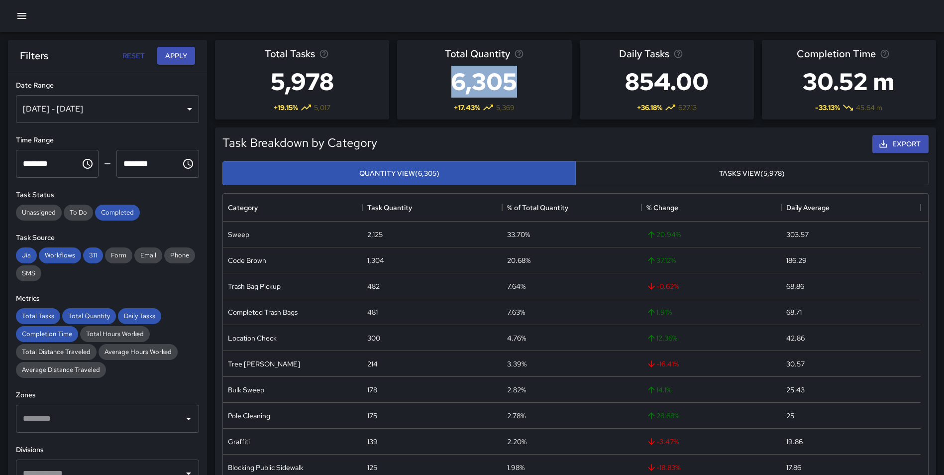
drag, startPoint x: 445, startPoint y: 83, endPoint x: 517, endPoint y: 79, distance: 71.8
click at [517, 79] on h3 "6,305" at bounding box center [484, 82] width 79 height 40
